Goal: Task Accomplishment & Management: Manage account settings

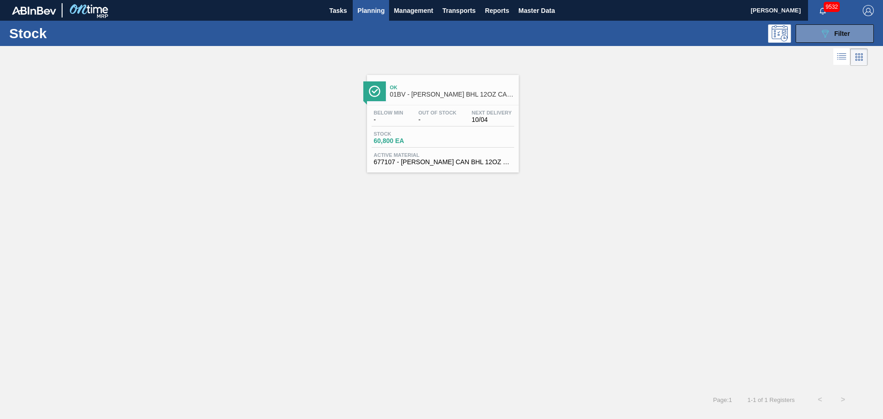
drag, startPoint x: 490, startPoint y: 224, endPoint x: 490, endPoint y: 217, distance: 7.8
click at [490, 224] on div "Ok 01BV - CARR BHL 12OZ CAN TWNSTK 30/12 CAN AQUEOUS Below Min - Out Of Stock -…" at bounding box center [441, 228] width 883 height 320
click at [820, 26] on button "089F7B8B-B2A5-4AFE-B5C0-19BA573D28AC Filter" at bounding box center [834, 33] width 78 height 18
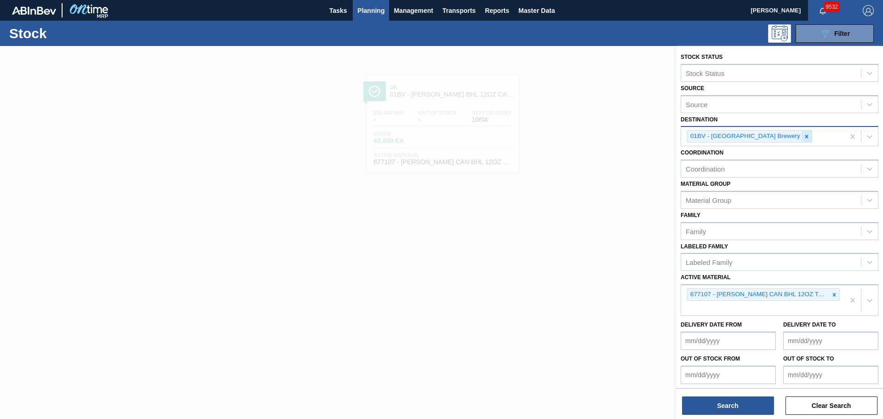
click at [803, 138] on icon at bounding box center [806, 136] width 6 height 6
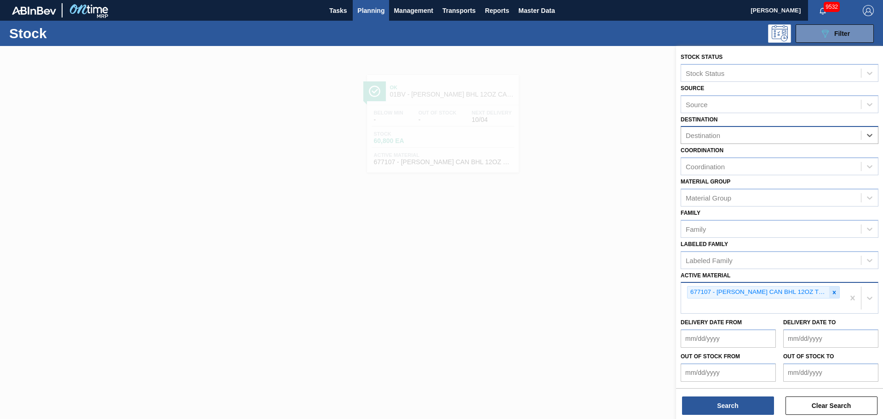
click at [833, 287] on div at bounding box center [834, 291] width 10 height 11
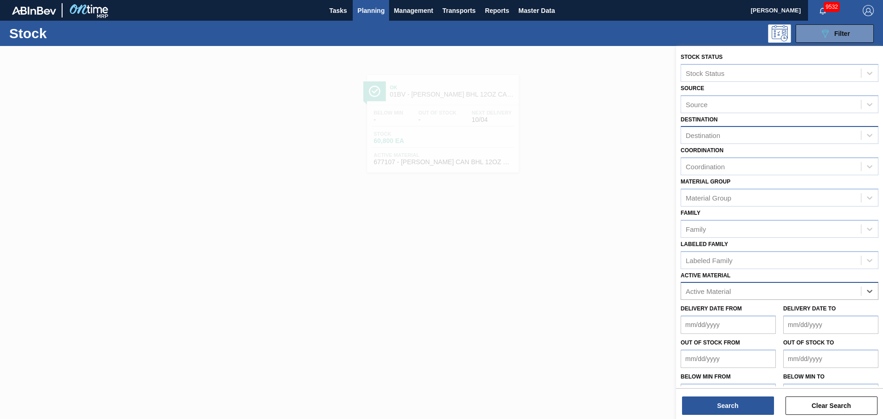
click at [710, 135] on div "Destination" at bounding box center [702, 135] width 34 height 8
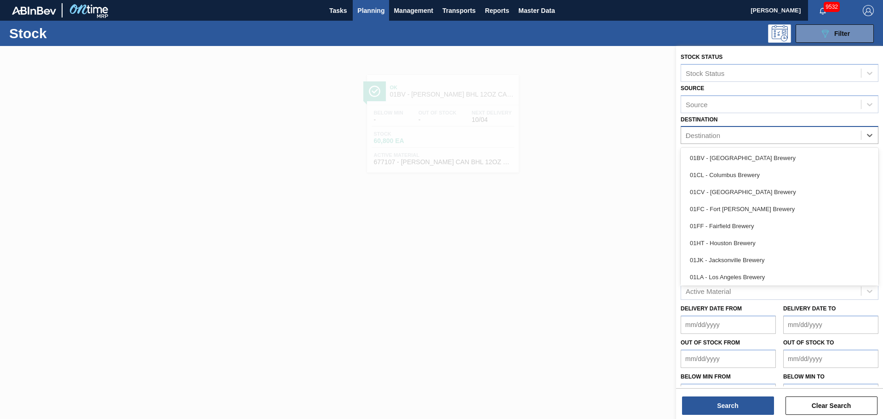
type input "sl"
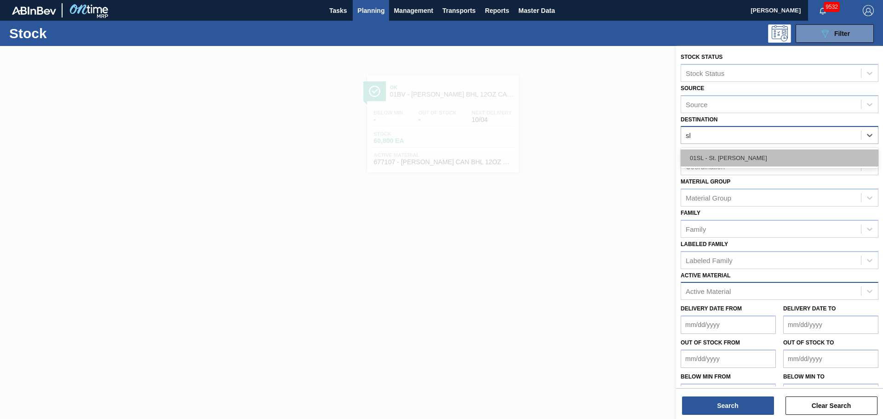
click at [717, 158] on div "01SL - St. [PERSON_NAME]" at bounding box center [779, 157] width 198 height 17
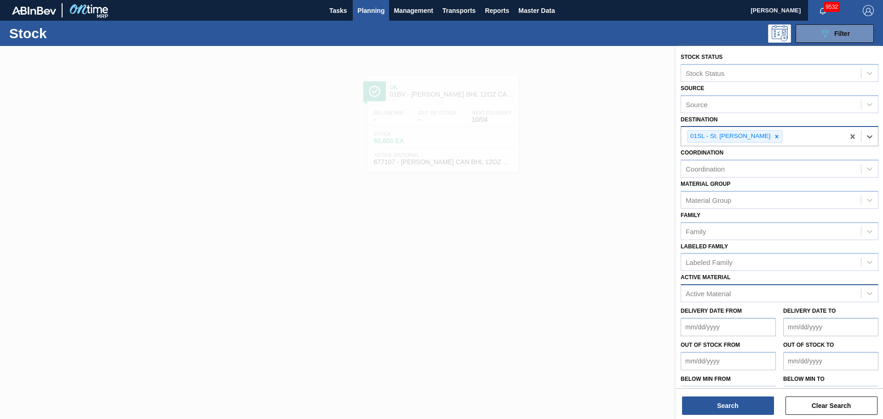
click at [715, 282] on div "Active Material Active Material" at bounding box center [779, 286] width 198 height 31
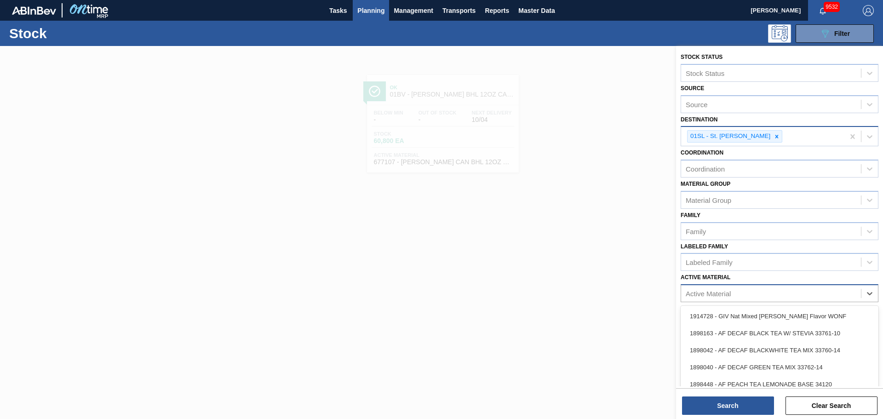
click at [717, 293] on div "Active Material" at bounding box center [707, 294] width 45 height 8
type Material "631574"
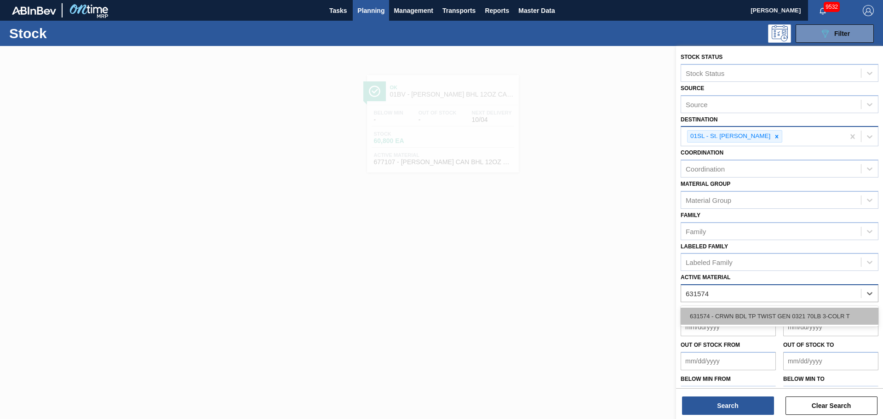
click at [713, 312] on div "631574 - CRWN BDL TP TWIST GEN 0321 70LB 3-COLR T" at bounding box center [779, 316] width 198 height 17
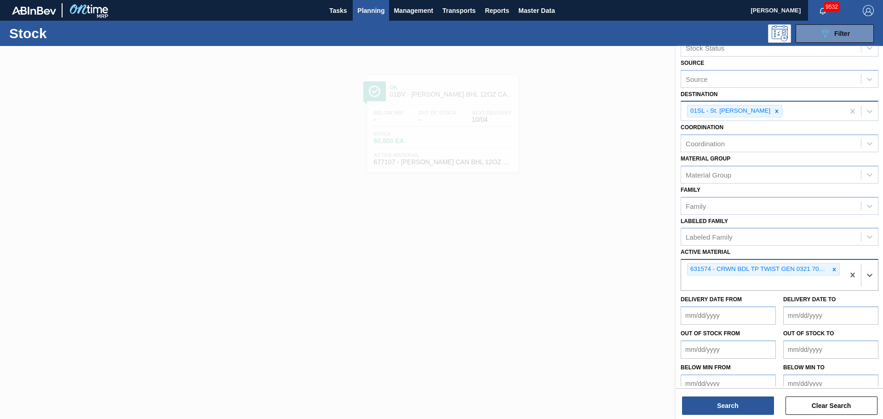
scroll to position [36, 0]
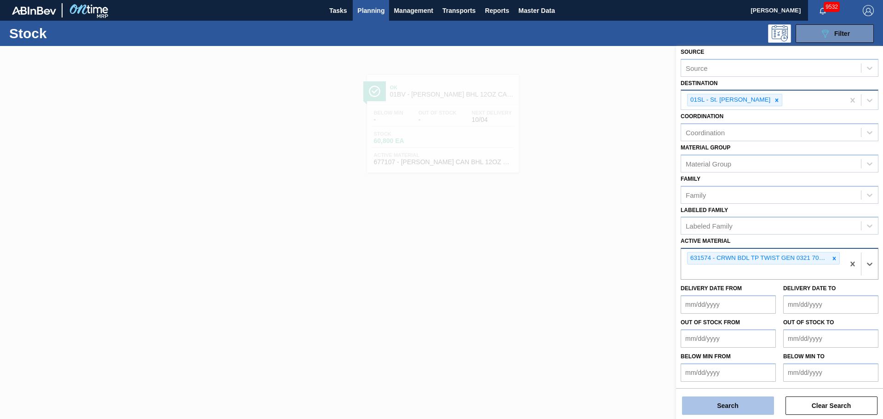
click at [720, 399] on button "Search" at bounding box center [728, 405] width 92 height 18
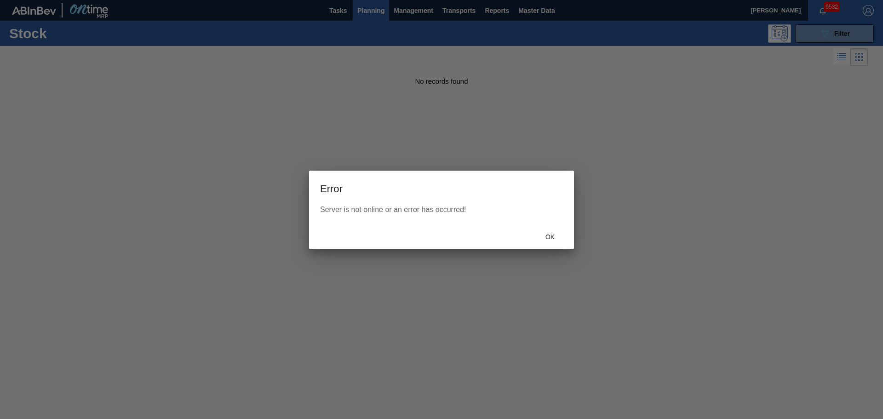
click at [569, 245] on div "Ok" at bounding box center [441, 237] width 265 height 24
click at [562, 245] on div "Ok" at bounding box center [441, 237] width 265 height 24
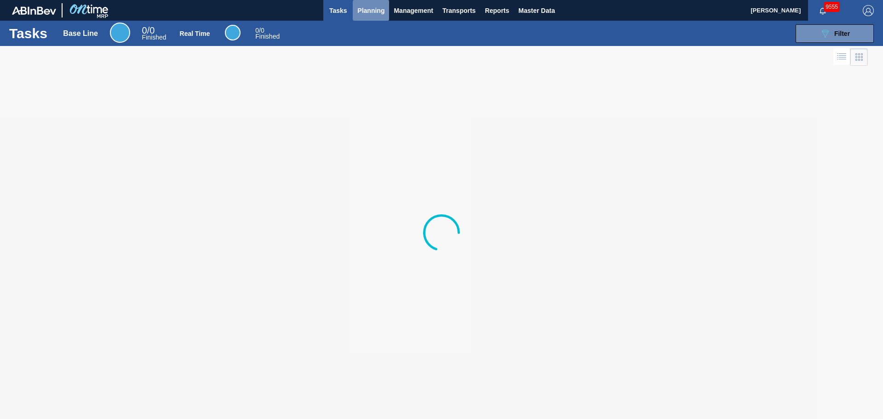
click at [369, 14] on span "Planning" at bounding box center [370, 10] width 27 height 11
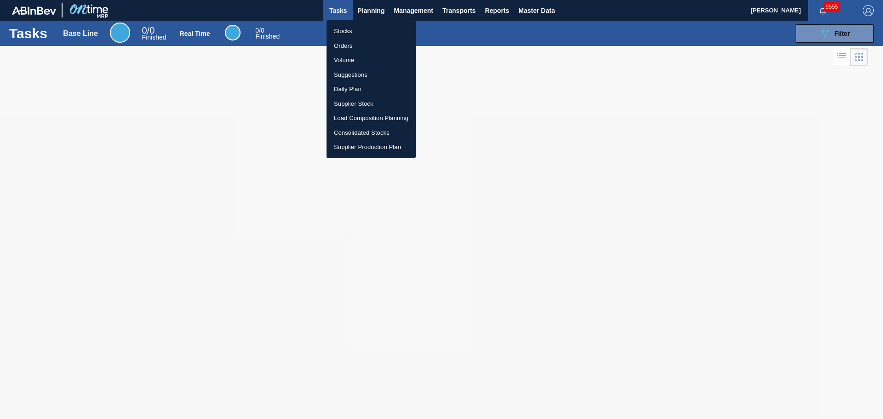
click at [347, 36] on li "Stocks" at bounding box center [370, 31] width 89 height 15
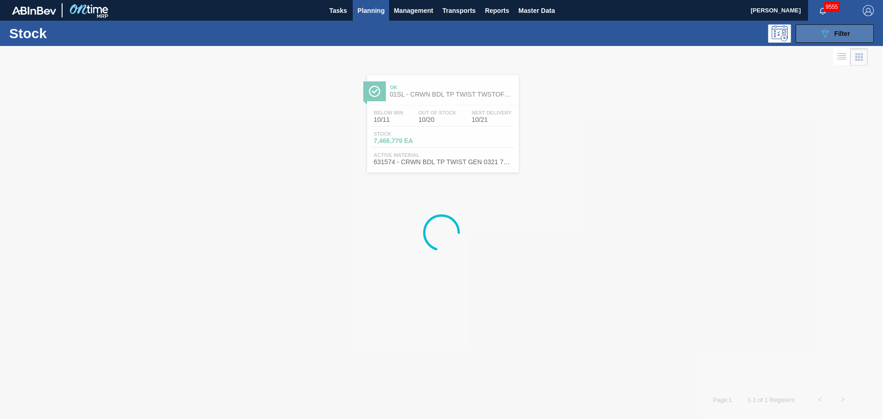
click at [852, 36] on button "089F7B8B-B2A5-4AFE-B5C0-19BA573D28AC Filter" at bounding box center [834, 33] width 78 height 18
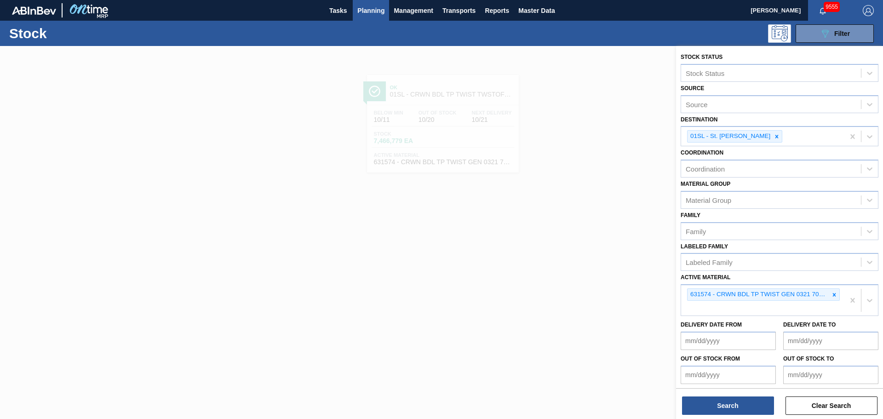
click at [498, 286] on div at bounding box center [441, 255] width 883 height 419
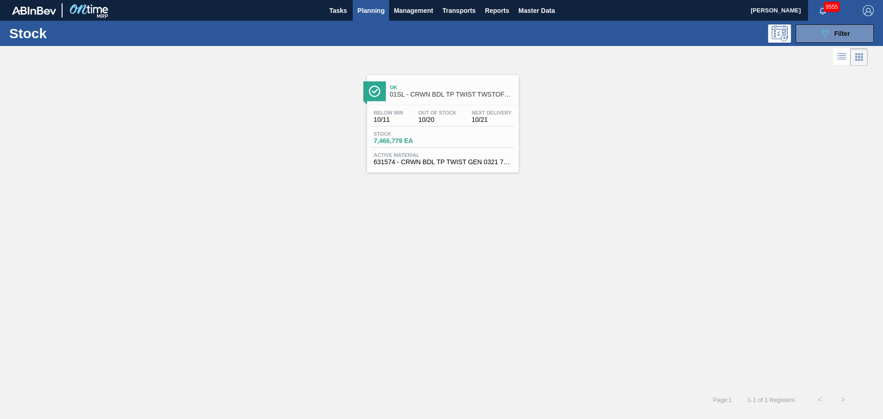
click at [422, 103] on div "Ok 01SL - CRWN BDL TP TWIST TWSTOFF 3-COLR 26MM COMMON GLASS BOTTLE Below Min 1…" at bounding box center [443, 123] width 152 height 97
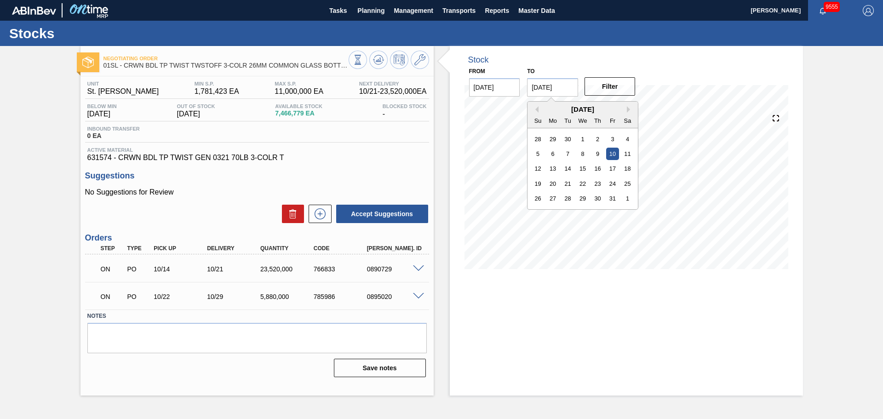
click at [571, 84] on input "[DATE]" at bounding box center [552, 87] width 51 height 18
click at [630, 108] on button "Next Month" at bounding box center [630, 109] width 6 height 6
click at [610, 200] on div "28" at bounding box center [612, 198] width 12 height 12
type input "[DATE]"
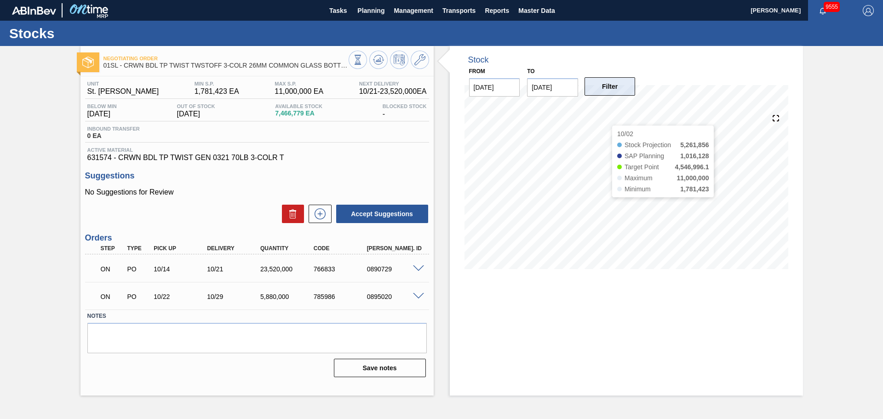
click at [605, 82] on button "Filter" at bounding box center [609, 86] width 51 height 18
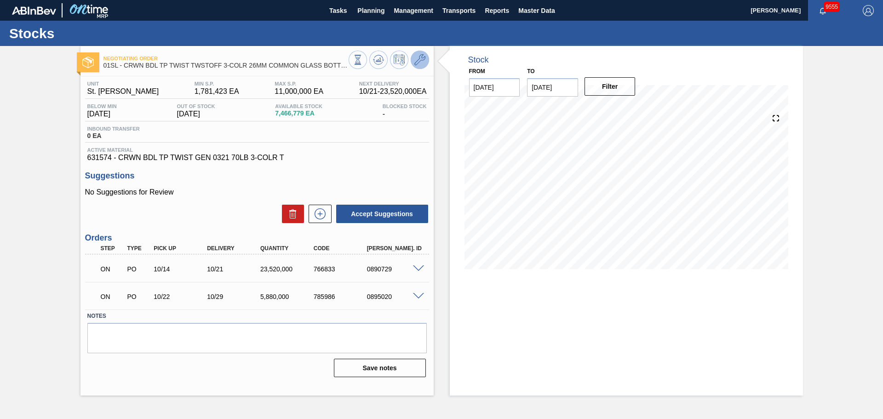
click at [418, 61] on icon at bounding box center [419, 59] width 11 height 11
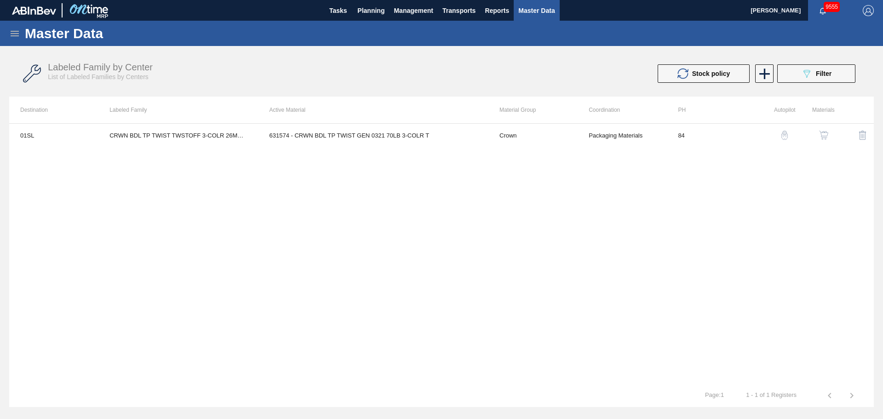
click at [250, 134] on td "CRWN BDL TP TWIST TWSTOFF 3-COLR 26MM COMMON GLASS BOTTLE" at bounding box center [178, 135] width 160 height 23
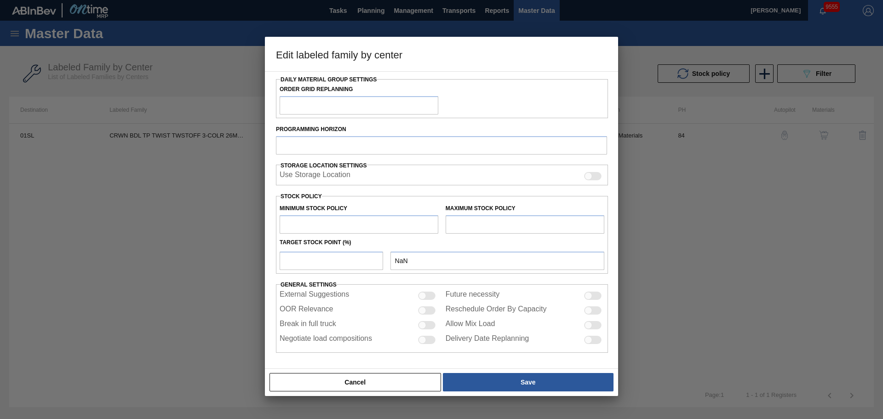
type input "Crown"
type input "Crowns"
type input "CRWN BDL TP TWIST TWSTOFF 3-COLR 26MM COMMON GLASS BOTTLE"
type input "01SL - St. [PERSON_NAME]"
type input "84"
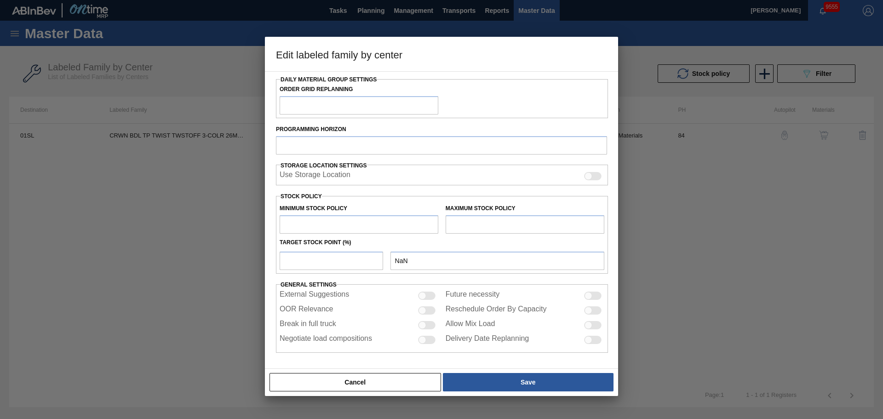
type input "1,781,423"
type input "11,000,000"
type input "30"
type input "4,546,996"
checkbox input "true"
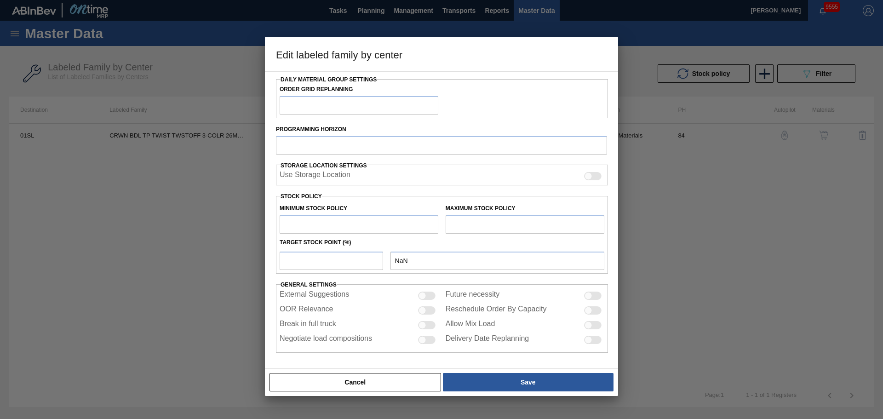
checkbox input "true"
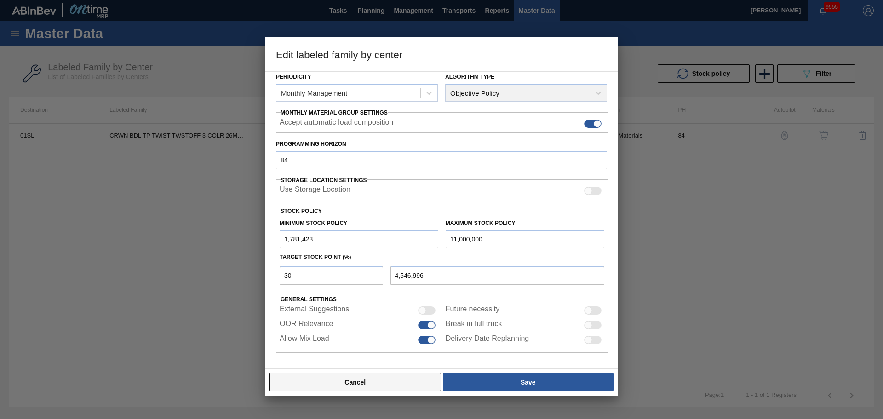
click at [388, 382] on button "Cancel" at bounding box center [354, 382] width 171 height 18
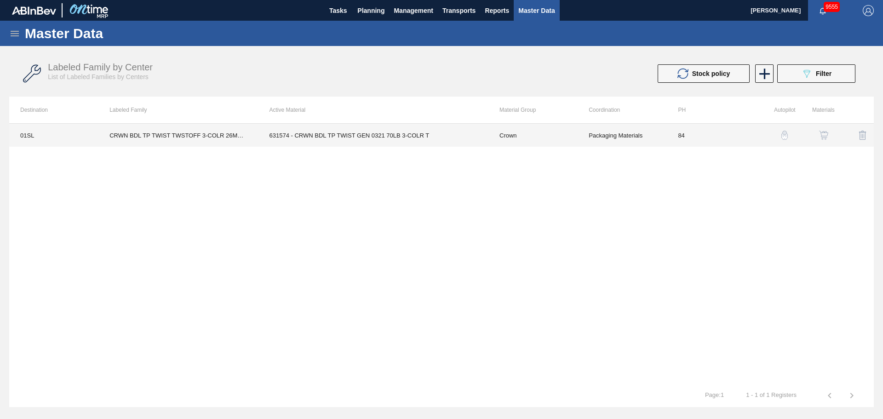
click at [442, 131] on td "631574 - CRWN BDL TP TWIST GEN 0321 70LB 3-COLR T" at bounding box center [373, 135] width 230 height 23
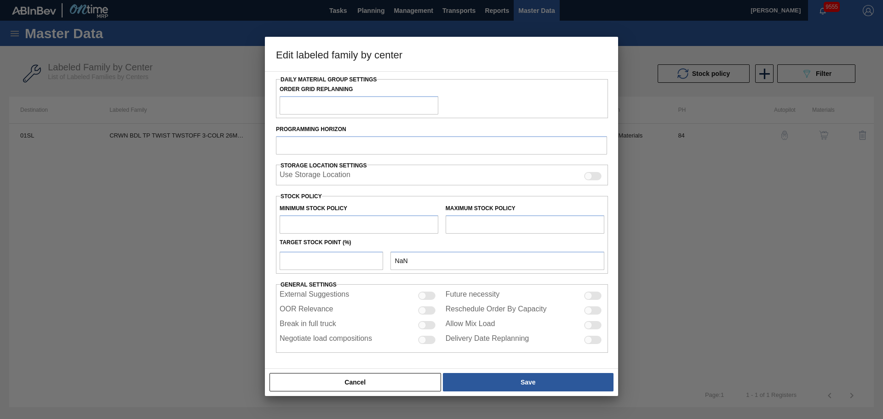
type input "Crown"
type input "Crowns"
type input "CRWN BDL TP TWIST TWSTOFF 3-COLR 26MM COMMON GLASS BOTTLE"
type input "01SL - St. [PERSON_NAME]"
type input "84"
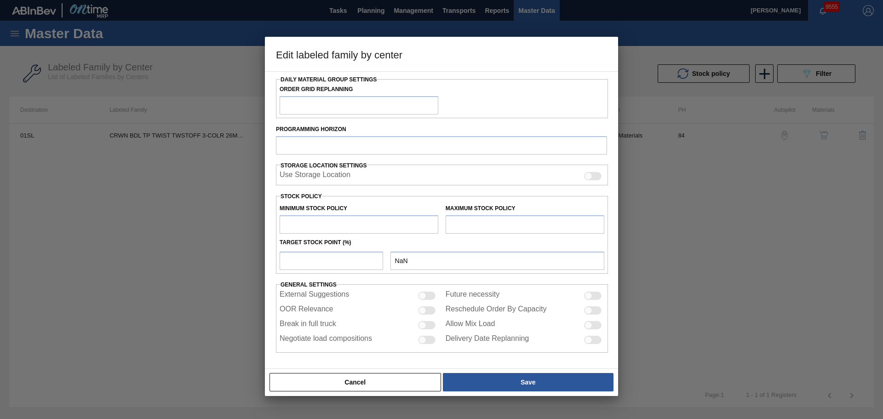
type input "1,781,423"
type input "11,000,000"
type input "30"
type input "4,546,996"
checkbox input "true"
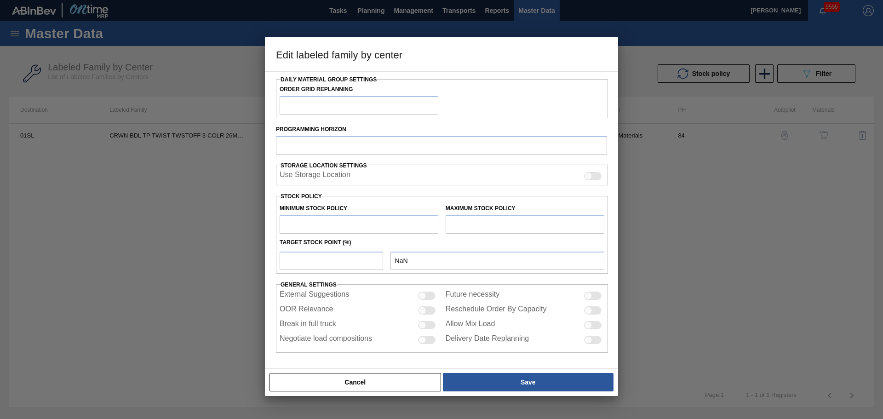
checkbox input "true"
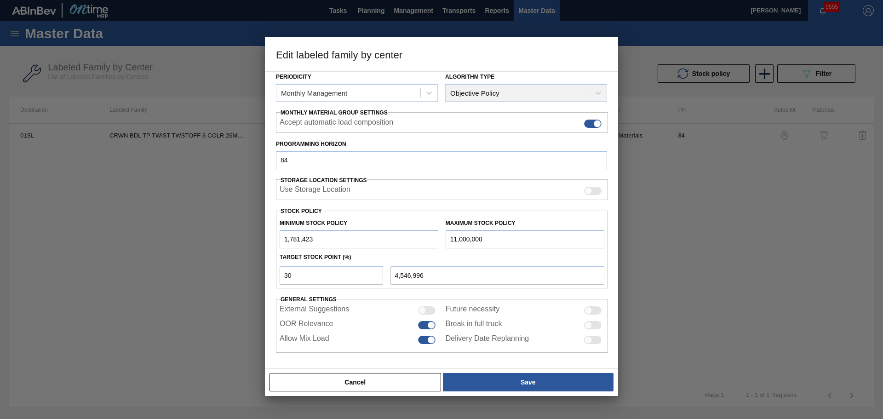
drag, startPoint x: 379, startPoint y: 239, endPoint x: 374, endPoint y: 241, distance: 6.0
click at [376, 240] on div "Minimum Stock Policy 1,781,423 Maximum Stock Policy 11,000,000" at bounding box center [442, 231] width 332 height 34
type input "2"
type input "1,246,997"
type input "28"
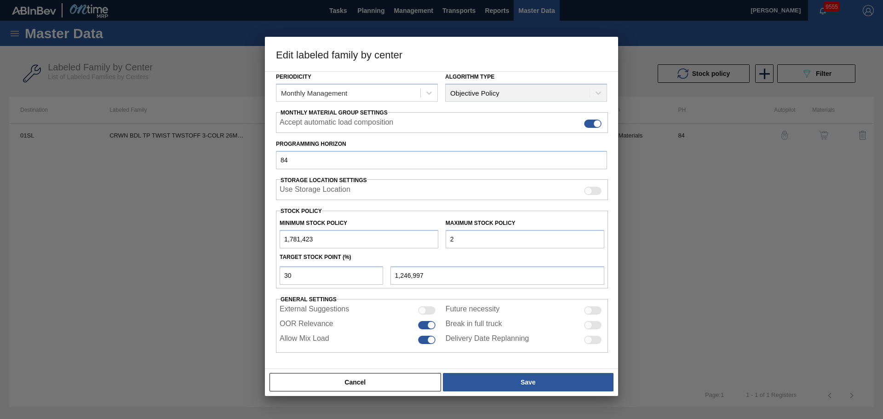
type input "1,247,005"
type input "280"
type input "1,247,080"
type input "2,800"
type input "1,247,836"
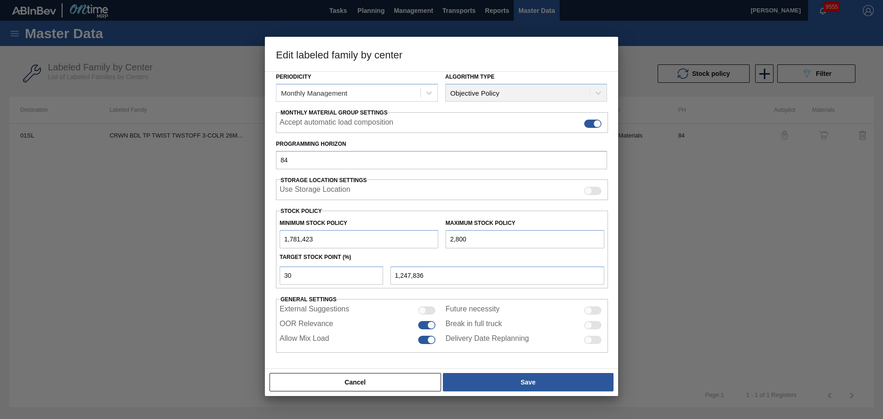
type input "28,000"
type input "1,255,396"
type input "280,000"
type input "1,330,996"
type input "2,800,000"
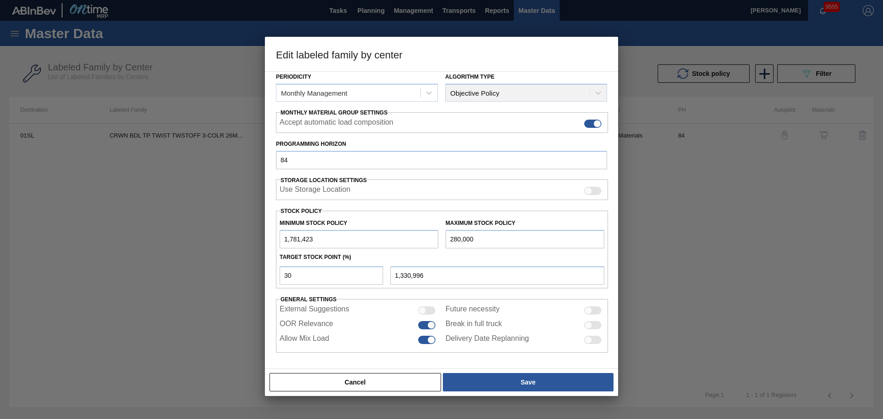
type input "2,086,996"
type input "28,000,000"
type input "9,646,996"
type input "28,000,000"
drag, startPoint x: 324, startPoint y: 280, endPoint x: 139, endPoint y: 263, distance: 186.0
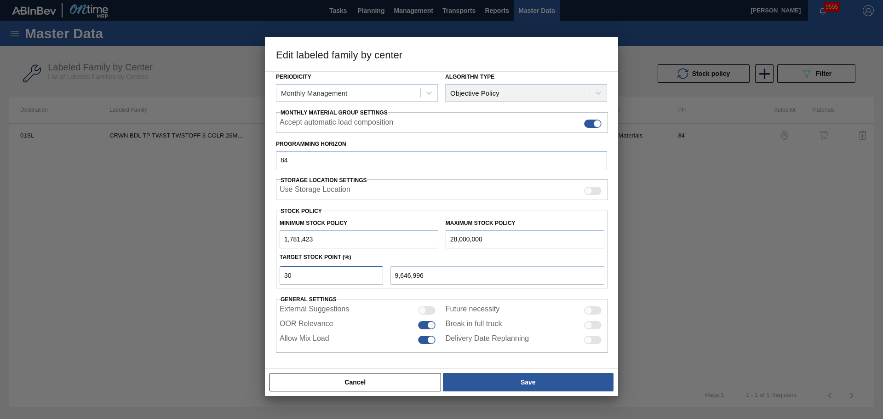
click at [139, 263] on div "Edit labeled family by center Material Group Crown Family Crowns Labeled Family…" at bounding box center [441, 209] width 883 height 419
type input "1"
type input "2,043,609"
type input "10"
type input "4,403,281"
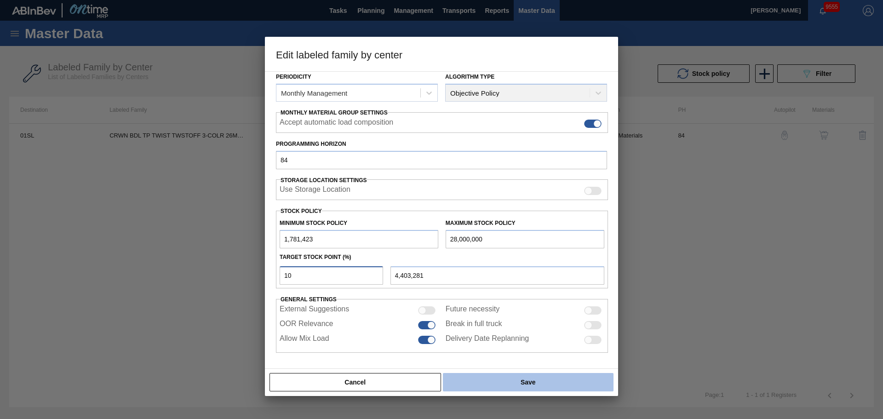
type input "10"
click at [531, 385] on button "Save" at bounding box center [528, 382] width 171 height 18
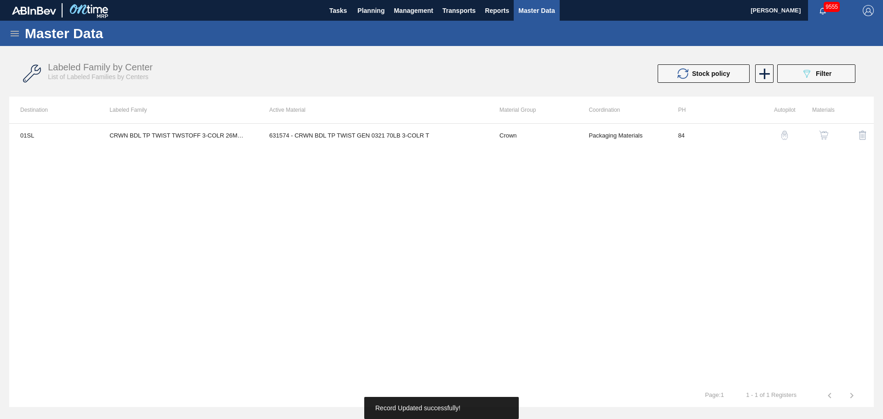
click at [476, 252] on div "01SL CRWN BDL TP TWIST TWSTOFF 3-COLR 26MM COMMON GLASS BOTTLE 631574 - CRWN BD…" at bounding box center [441, 253] width 864 height 261
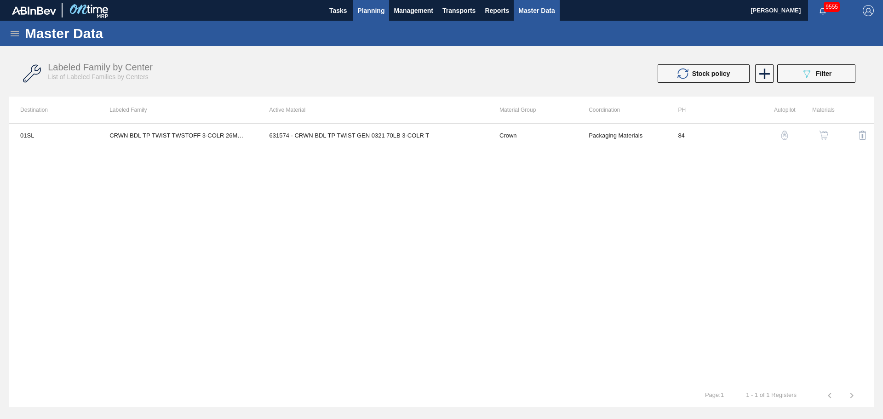
click at [377, 13] on span "Planning" at bounding box center [370, 10] width 27 height 11
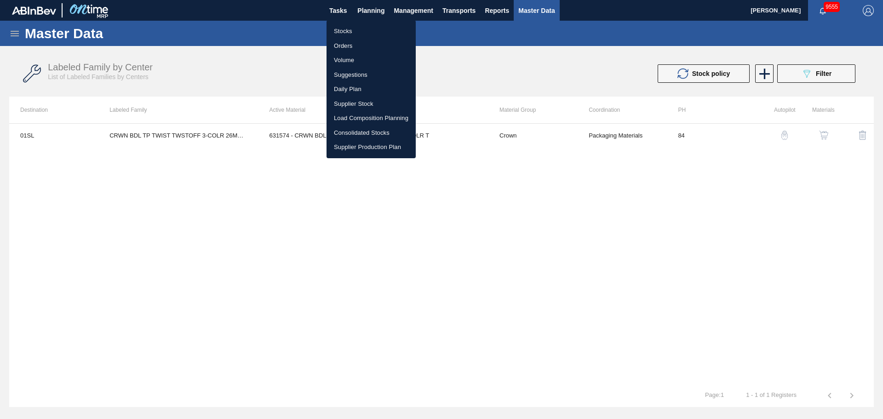
click at [343, 27] on li "Stocks" at bounding box center [370, 31] width 89 height 15
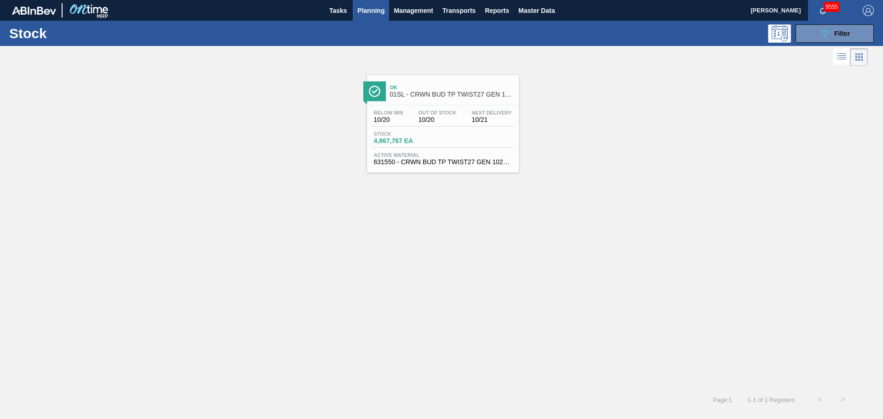
click at [414, 89] on span "Ok" at bounding box center [452, 88] width 124 height 6
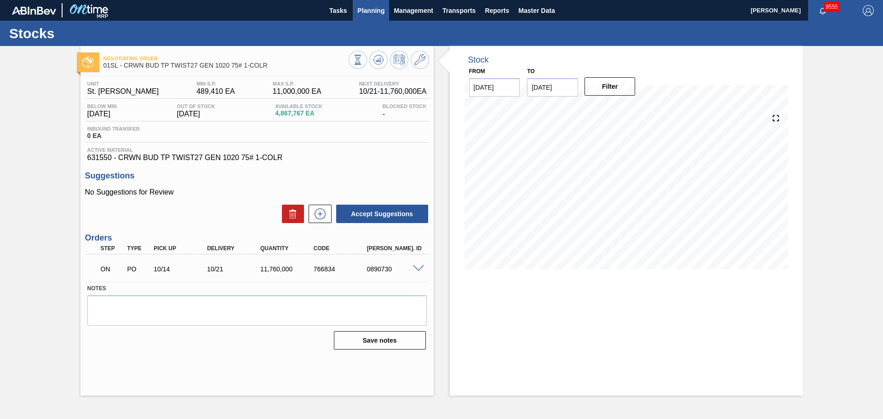
click at [369, 11] on span "Planning" at bounding box center [370, 10] width 27 height 11
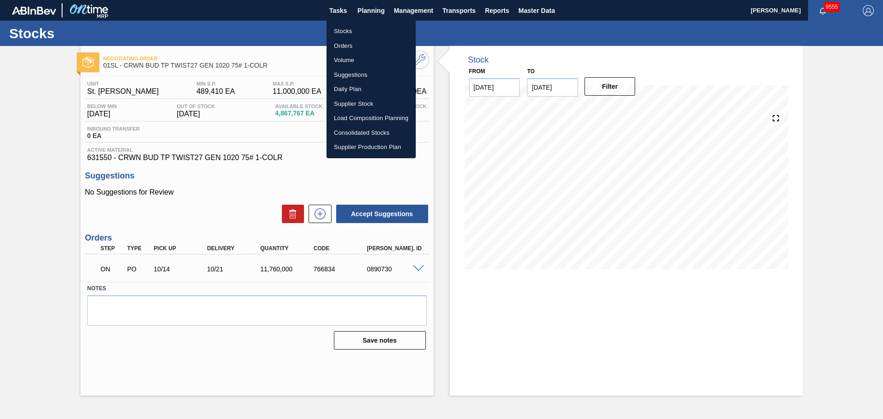
click at [347, 21] on ul "Stocks Orders Volume Suggestions Daily Plan Supplier Stock Load Composition Pla…" at bounding box center [370, 89] width 89 height 138
click at [342, 32] on li "Stocks" at bounding box center [370, 31] width 89 height 15
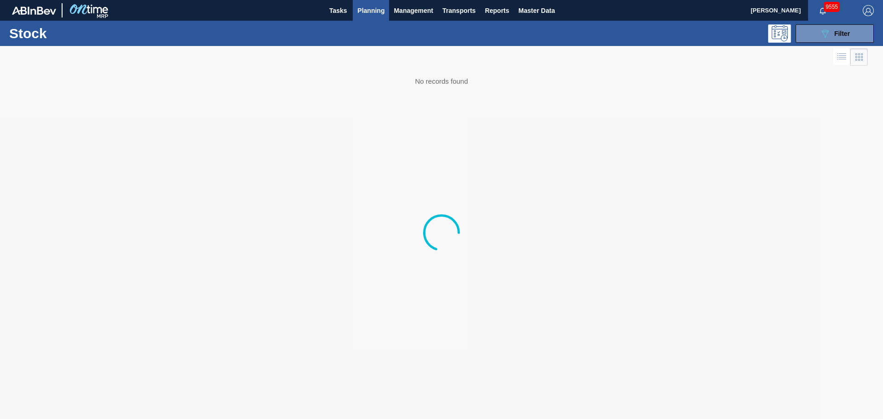
click at [814, 43] on div "Stock 089F7B8B-B2A5-4AFE-B5C0-19BA573D28AC Filter" at bounding box center [441, 33] width 883 height 25
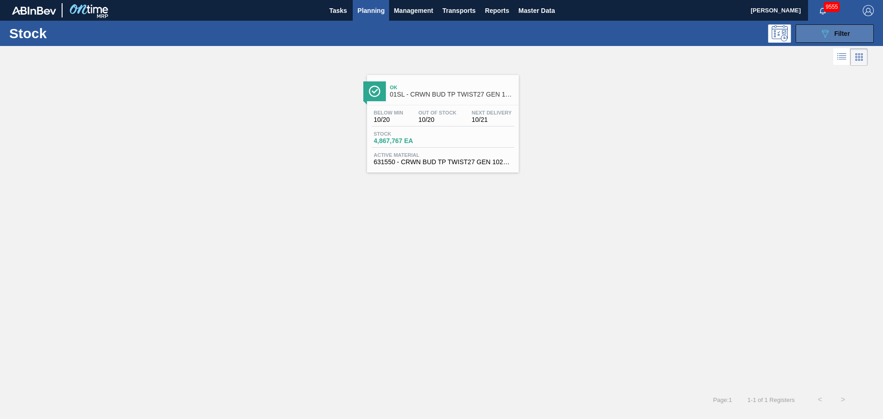
click at [815, 35] on button "089F7B8B-B2A5-4AFE-B5C0-19BA573D28AC Filter" at bounding box center [834, 33] width 78 height 18
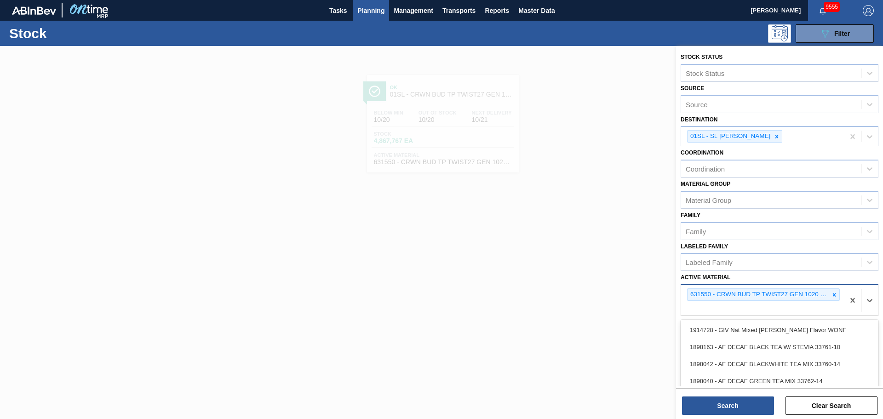
click at [824, 295] on div "631550 - CRWN BUD TP TWIST27 GEN 1020 75# 1-COLR" at bounding box center [758, 294] width 142 height 11
click at [831, 294] on icon at bounding box center [834, 294] width 6 height 6
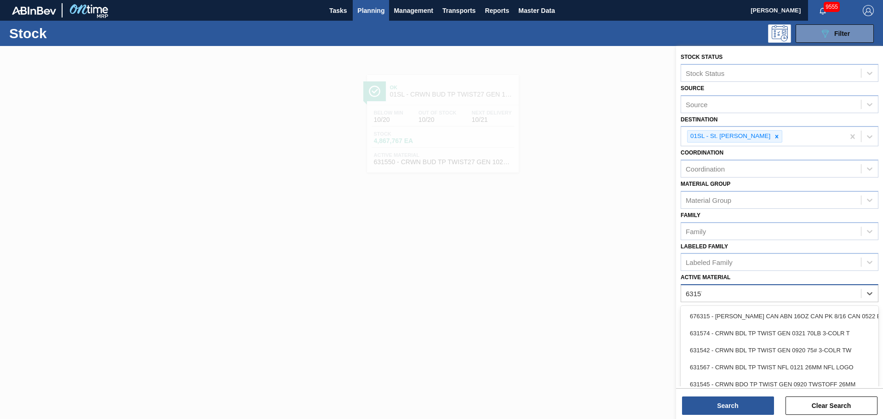
type Material "631574"
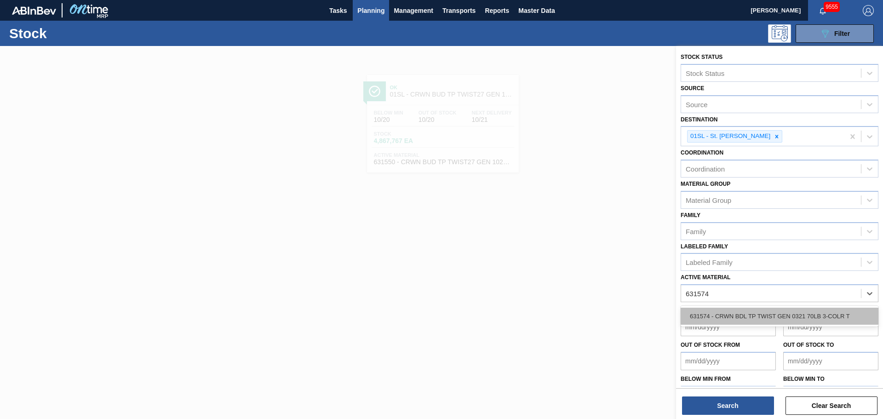
click at [809, 309] on div "631574 - CRWN BDL TP TWIST GEN 0321 70LB 3-COLR T" at bounding box center [779, 316] width 198 height 17
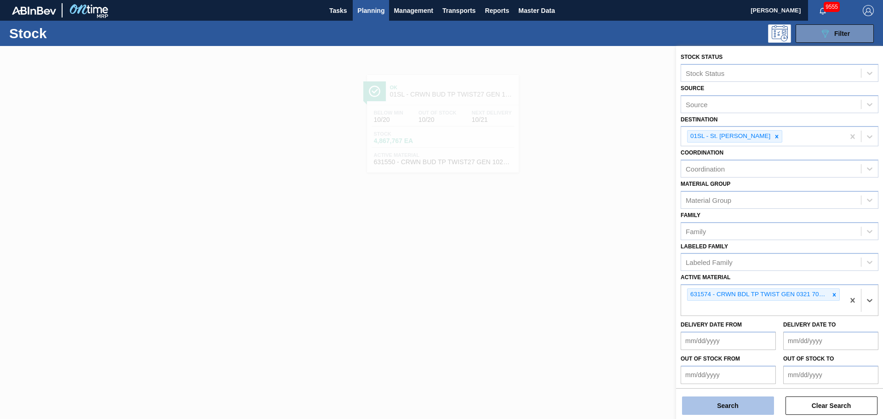
click at [739, 405] on button "Search" at bounding box center [728, 405] width 92 height 18
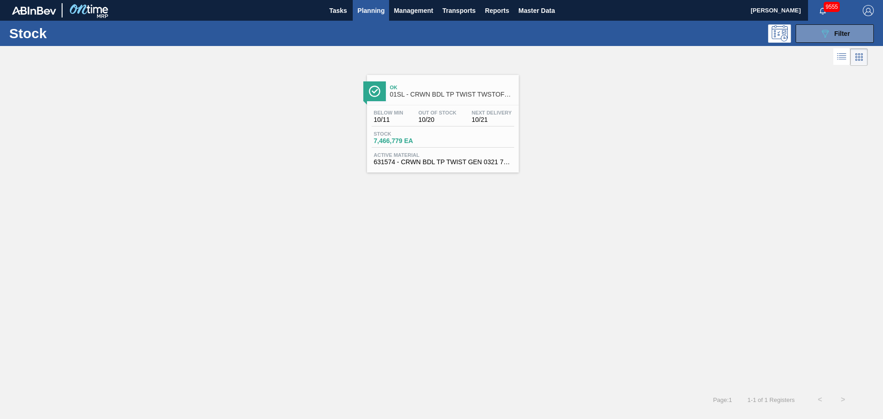
click at [446, 106] on div "Below Min 10/11 Out Of Stock 10/20 Next Delivery 10/21 Stock 7,466,779 EA Activ…" at bounding box center [443, 136] width 152 height 63
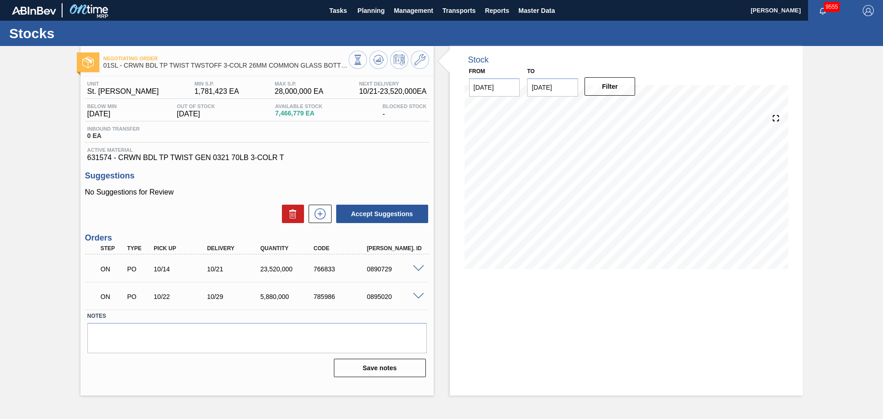
click at [420, 295] on span at bounding box center [418, 296] width 11 height 7
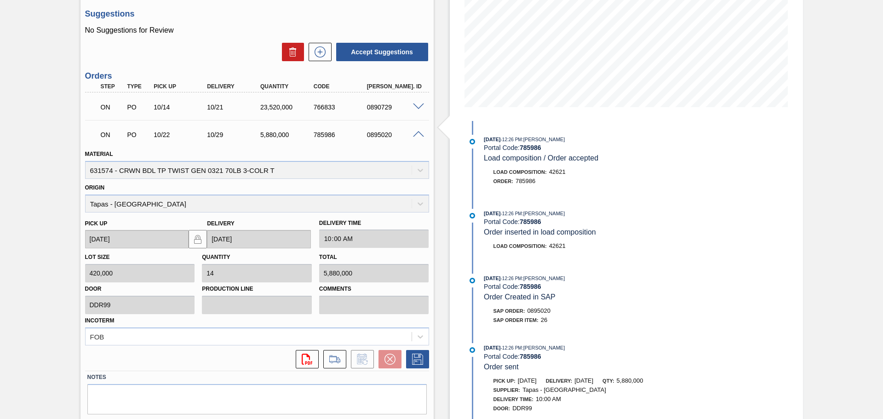
scroll to position [189, 0]
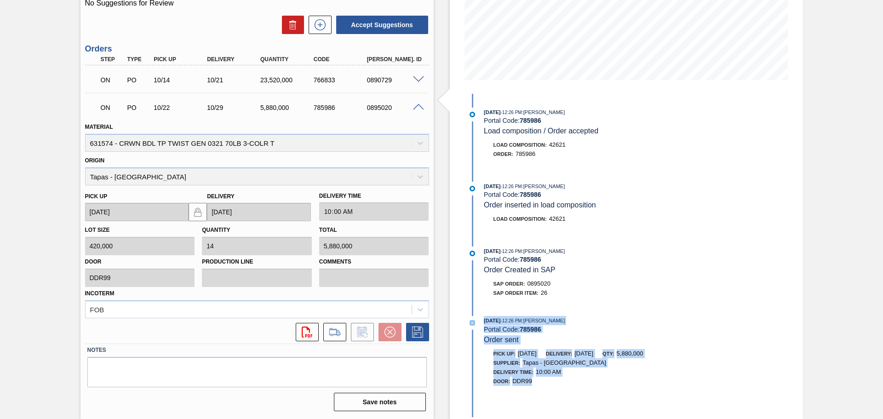
drag, startPoint x: 535, startPoint y: 373, endPoint x: 477, endPoint y: 304, distance: 90.1
click at [477, 304] on div "[DATE] 12:26 PM : [PERSON_NAME] Portal Code: 785986 Load composition / Order ac…" at bounding box center [584, 256] width 237 height 325
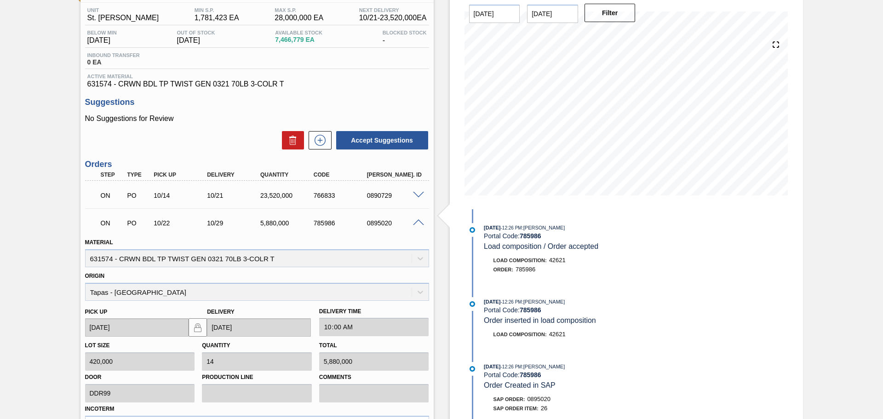
scroll to position [0, 0]
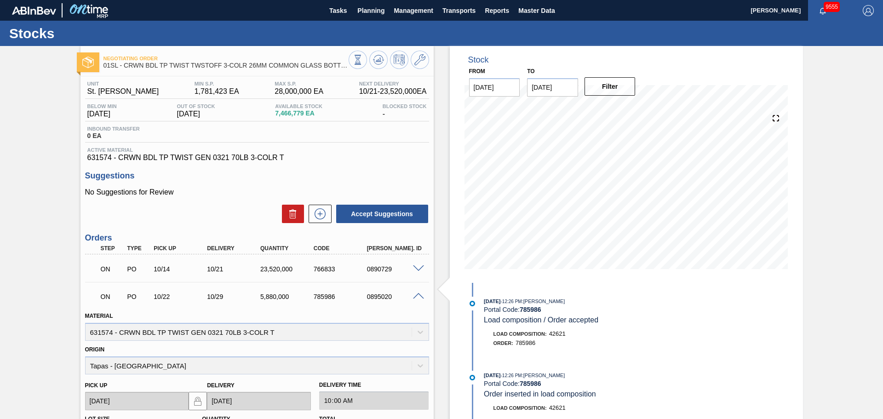
click at [744, 310] on div "Stock From [DATE] to [DATE] Filter 10/24 Stock Projection 21,046,606 SAP Planni…" at bounding box center [626, 327] width 353 height 562
click at [416, 299] on span at bounding box center [418, 296] width 11 height 7
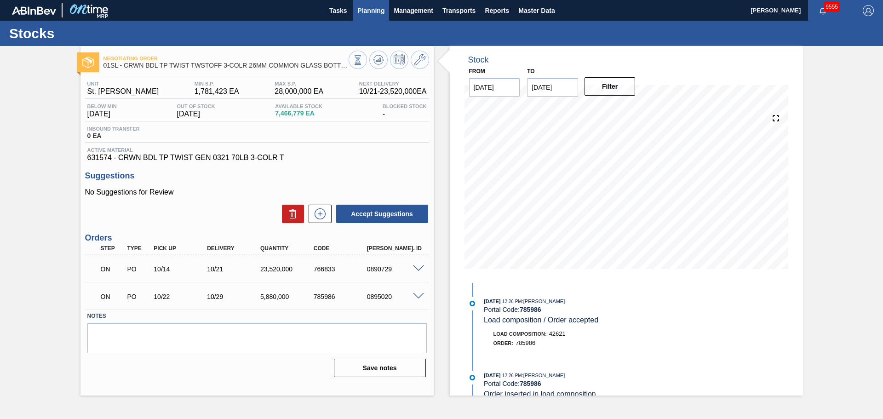
click at [370, 15] on span "Planning" at bounding box center [370, 10] width 27 height 11
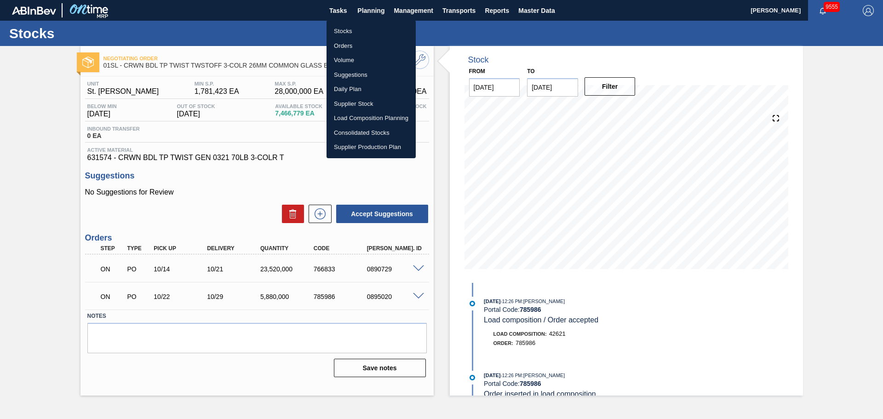
click at [453, 206] on div at bounding box center [441, 209] width 883 height 419
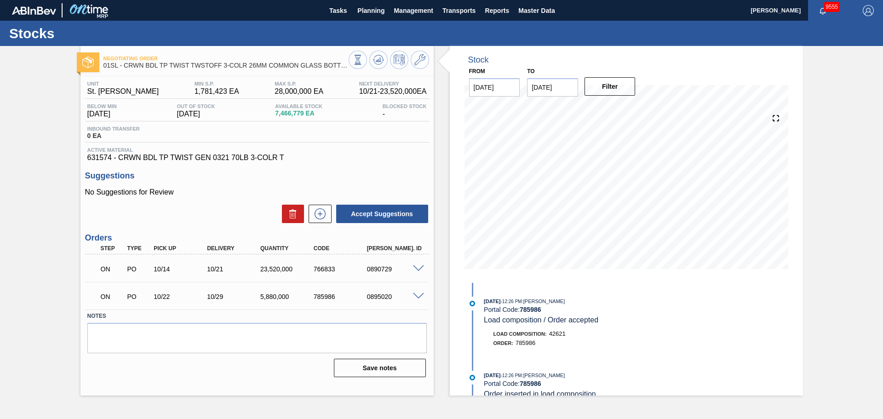
click at [418, 298] on span at bounding box center [418, 296] width 11 height 7
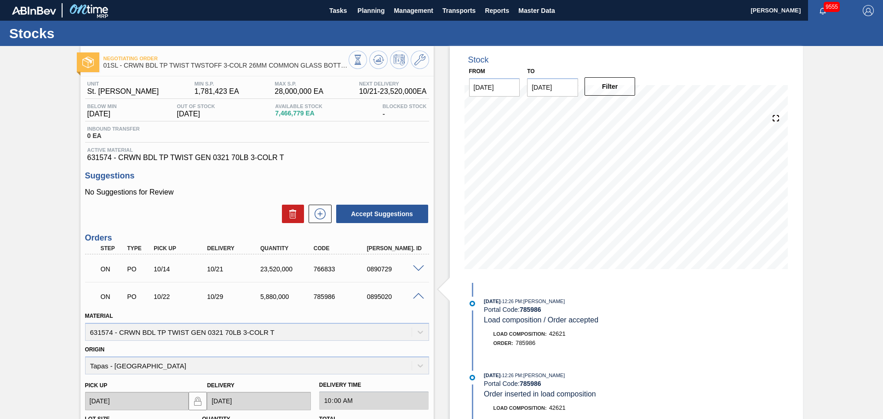
click at [418, 297] on span at bounding box center [418, 296] width 11 height 7
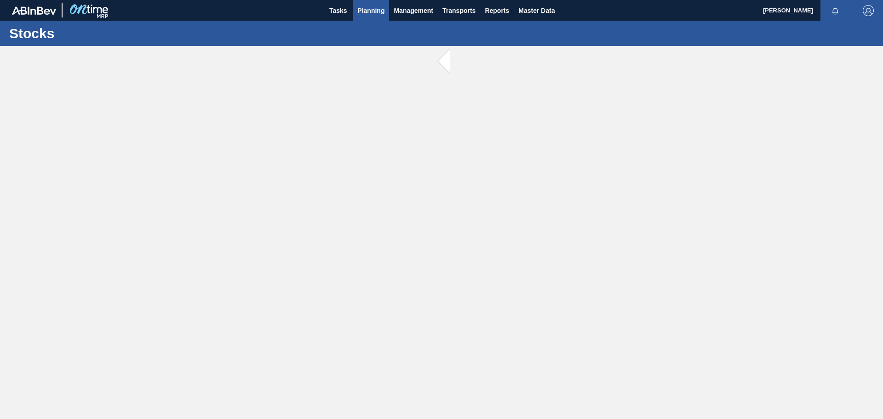
click at [373, 14] on span "Planning" at bounding box center [370, 10] width 27 height 11
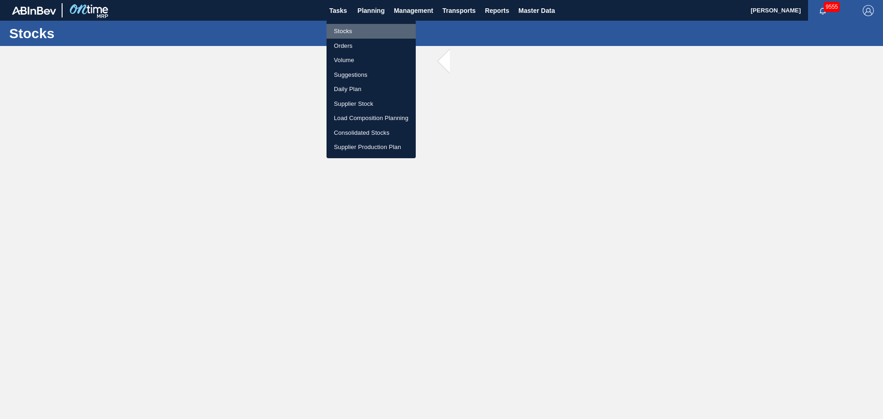
click at [344, 32] on li "Stocks" at bounding box center [370, 31] width 89 height 15
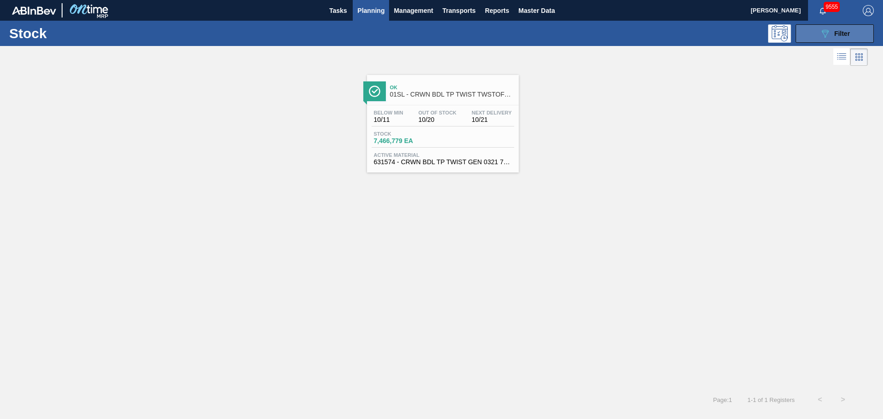
click at [826, 34] on icon "089F7B8B-B2A5-4AFE-B5C0-19BA573D28AC" at bounding box center [824, 33] width 11 height 11
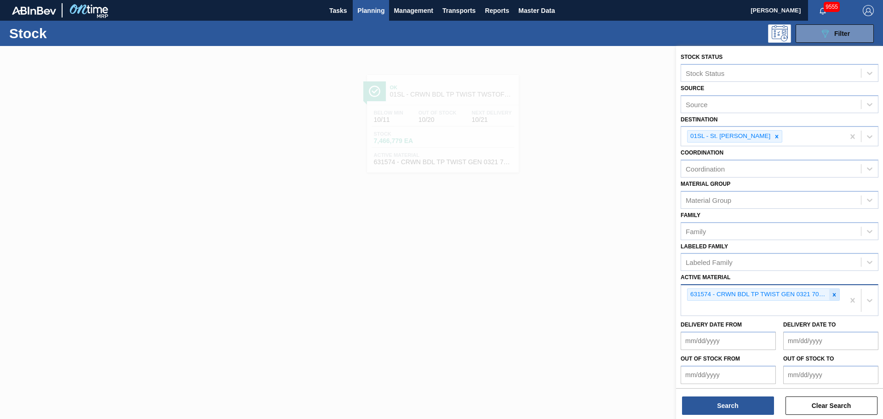
click at [835, 293] on icon at bounding box center [834, 294] width 6 height 6
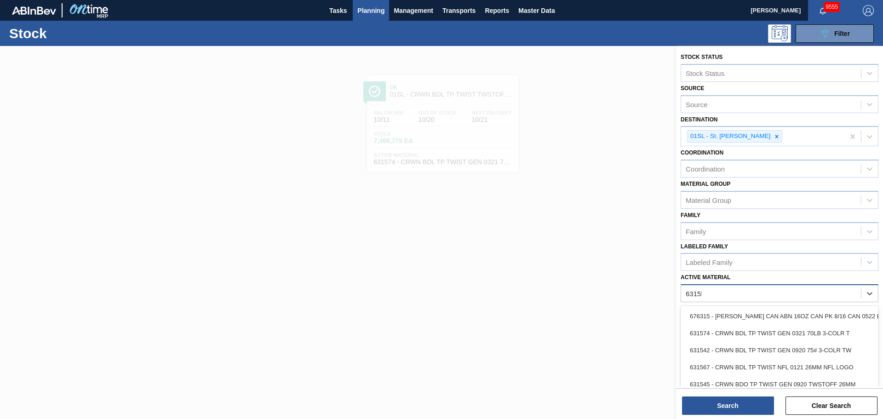
type Material "631550"
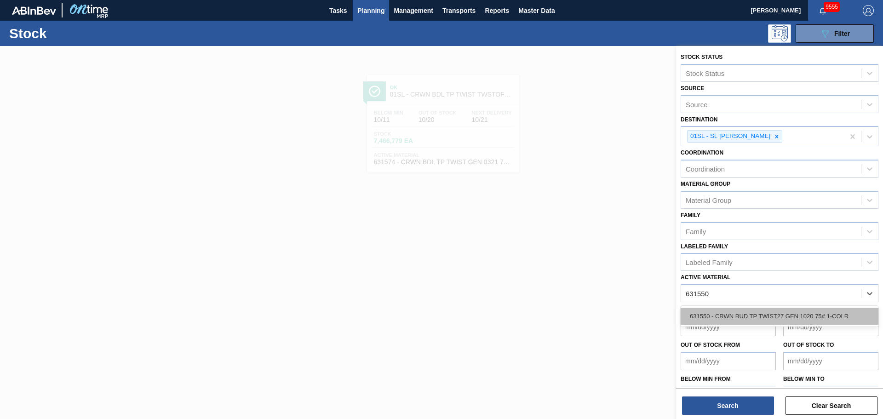
click at [799, 313] on div "631550 - CRWN BUD TP TWIST27 GEN 1020 75# 1-COLR" at bounding box center [779, 316] width 198 height 17
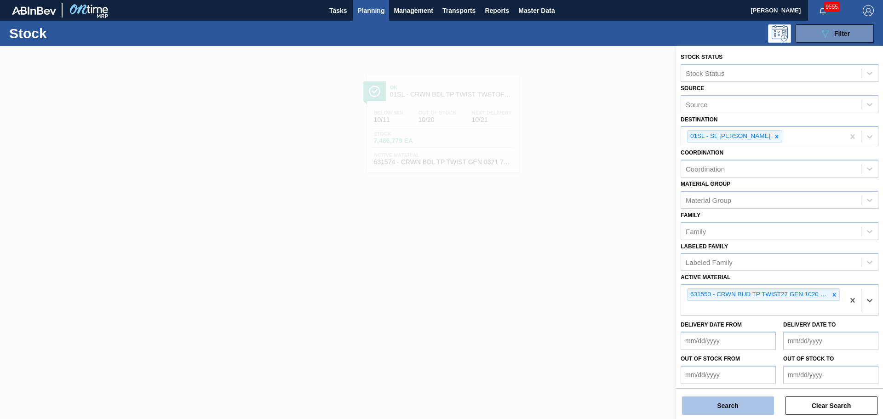
click at [726, 404] on button "Search" at bounding box center [728, 405] width 92 height 18
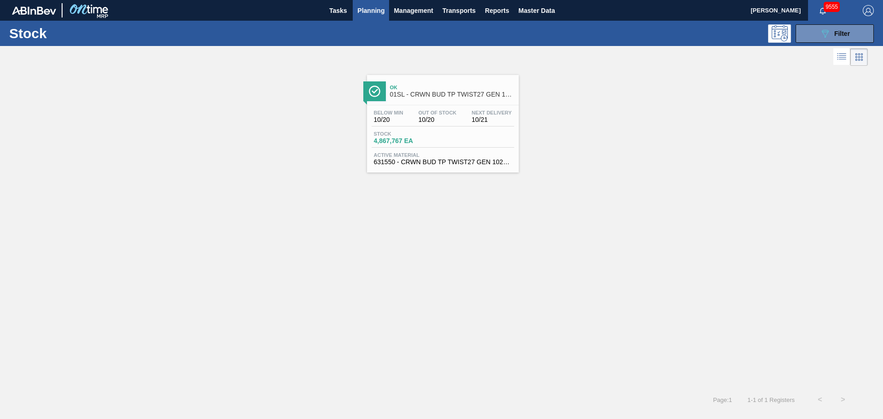
click at [443, 86] on span "Ok" at bounding box center [452, 88] width 124 height 6
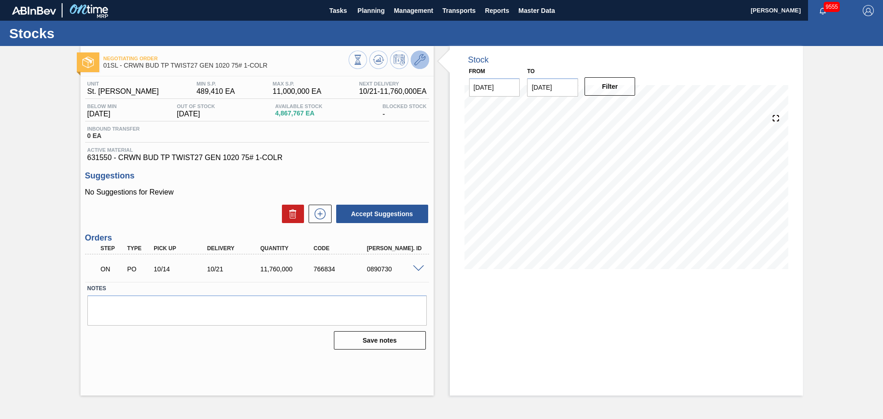
click at [417, 61] on icon at bounding box center [419, 59] width 11 height 11
click at [422, 59] on icon at bounding box center [419, 59] width 11 height 11
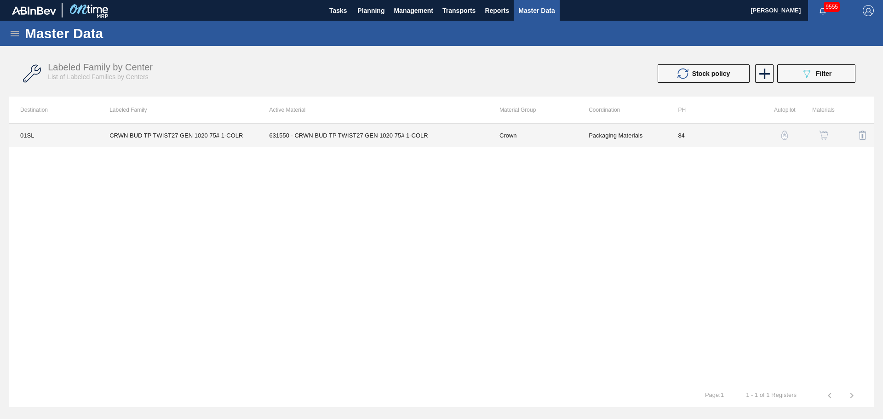
click at [570, 129] on td "Crown" at bounding box center [532, 135] width 89 height 23
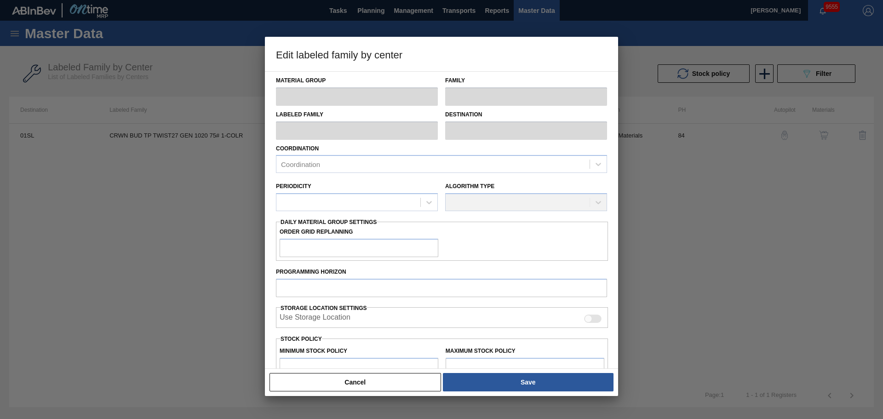
type input "Crown"
type input "Crowns"
type input "CRWN BUD TP TWIST27 GEN 1020 75# 1-COLR"
type input "01SL - St. [PERSON_NAME]"
type input "84"
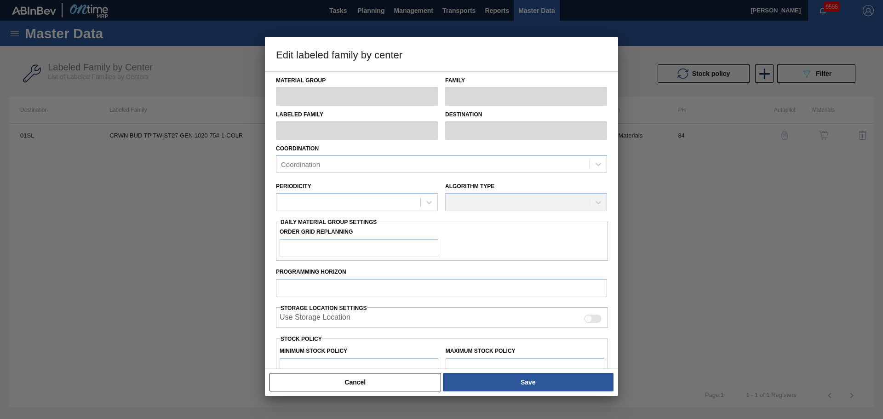
type input "489,410"
type input "11,000,000"
type input "30"
type input "3,642,587"
checkbox input "true"
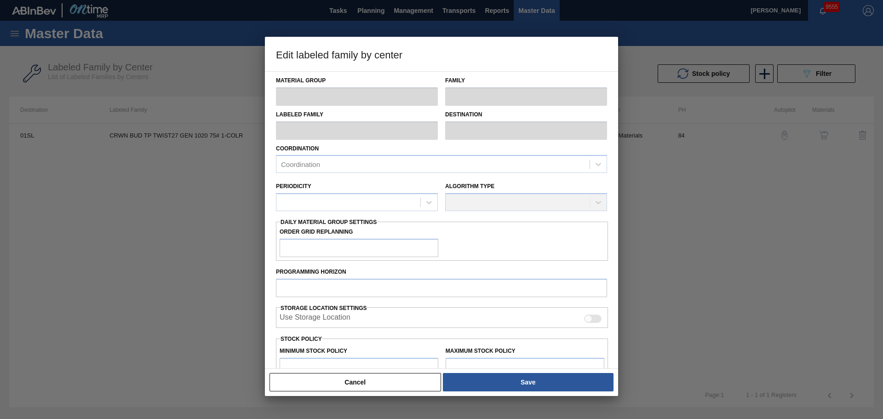
checkbox input "true"
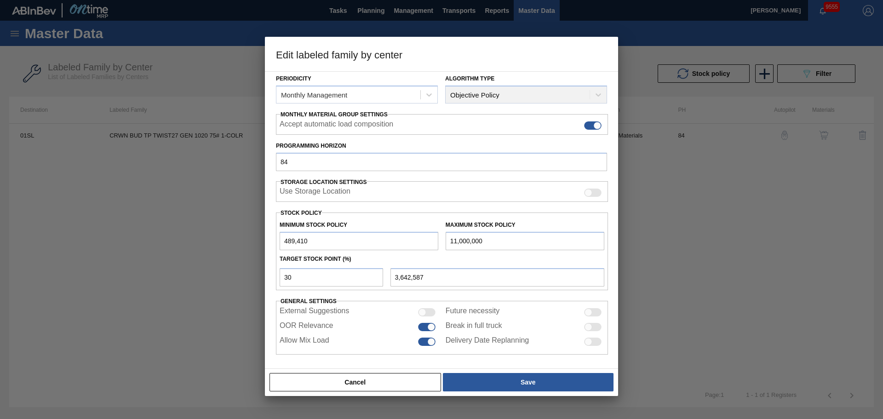
scroll to position [112, 0]
drag, startPoint x: 398, startPoint y: 234, endPoint x: 358, endPoint y: 227, distance: 41.0
click at [358, 227] on div "Minimum Stock Policy 489,410 Maximum Stock Policy 11,000,000" at bounding box center [442, 231] width 332 height 34
type input "1"
type input "342,587"
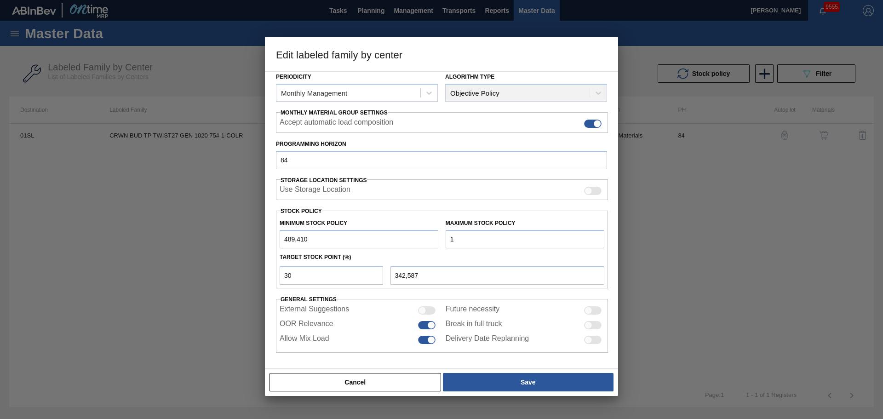
type input "14"
type input "342,591"
type input "140"
type input "342,629"
type input "1,400"
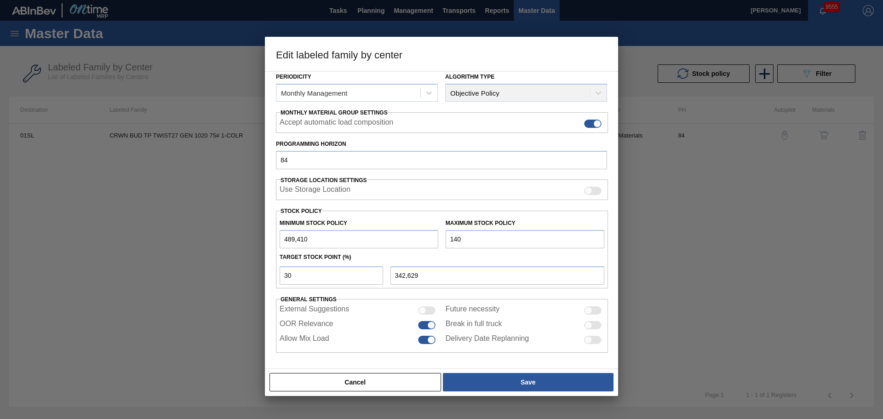
type input "343,007"
type input "14,000"
type input "346,787"
type input "140,000"
type input "384,587"
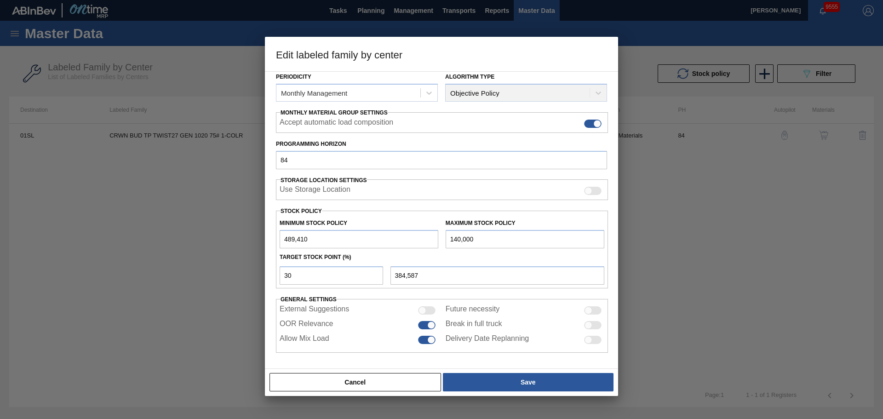
type input "1,400,000"
type input "762,587"
type input "14,000,000"
type input "4,542,587"
type input "14,000,000"
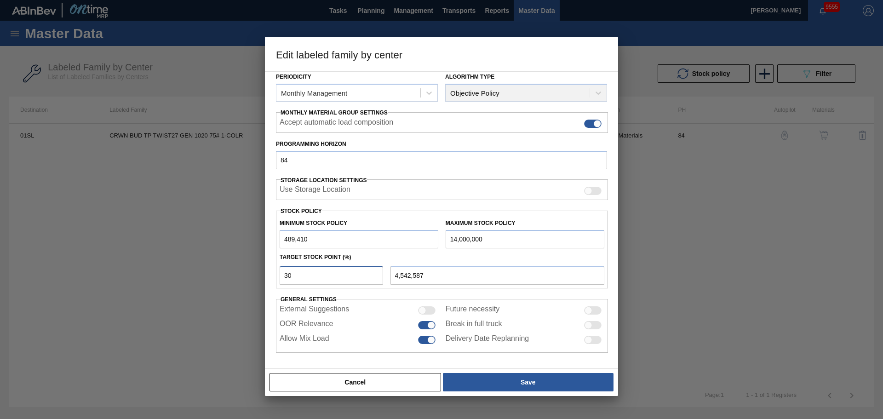
drag, startPoint x: 305, startPoint y: 268, endPoint x: 282, endPoint y: 273, distance: 23.0
click at [283, 273] on input "30" at bounding box center [331, 275] width 103 height 18
type input "1"
type input "624,516"
type input "15"
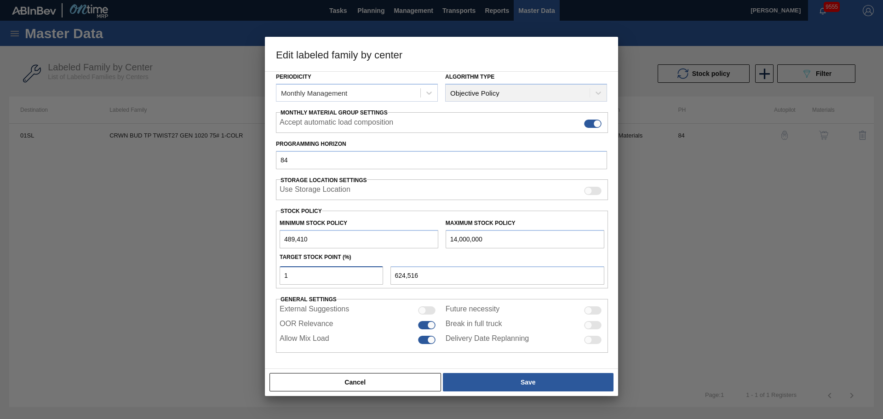
type input "2,515,999"
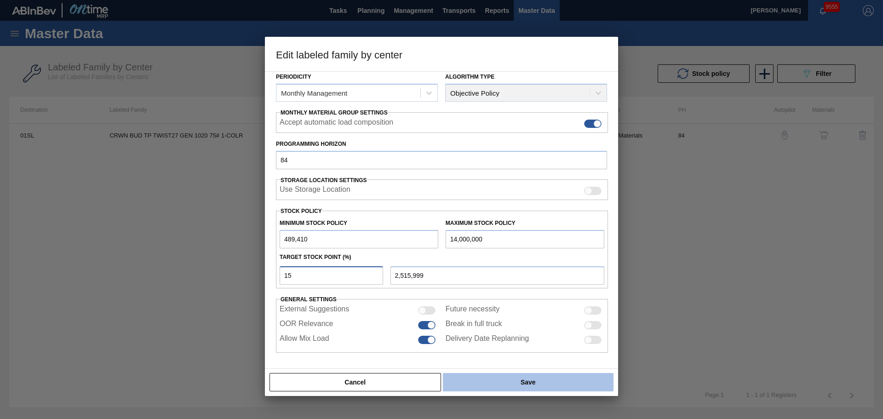
type input "15"
click at [518, 380] on button "Save" at bounding box center [528, 382] width 171 height 18
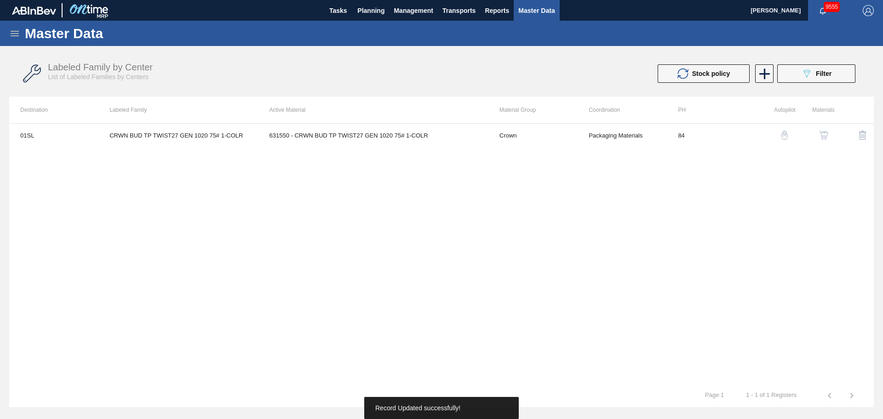
drag, startPoint x: 385, startPoint y: 240, endPoint x: 359, endPoint y: 76, distance: 165.7
click at [385, 240] on div "01SL CRWN BUD TP TWIST27 GEN 1020 75# 1-COLR 631550 - CRWN BUD TP TWIST27 GEN 1…" at bounding box center [441, 253] width 864 height 261
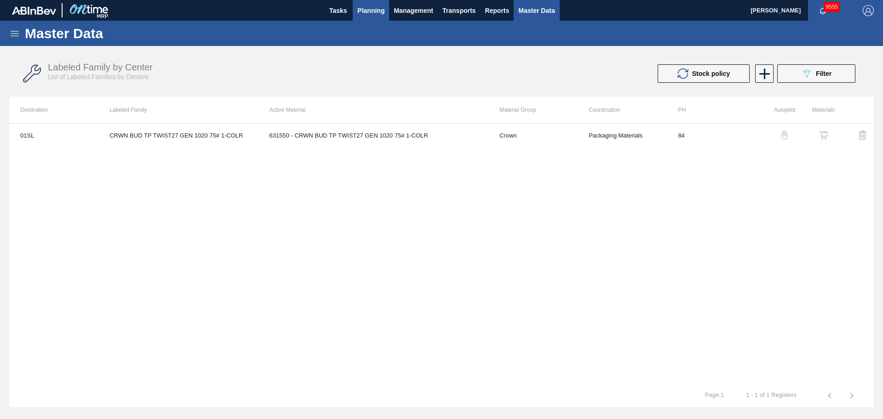
click at [365, 14] on span "Planning" at bounding box center [370, 10] width 27 height 11
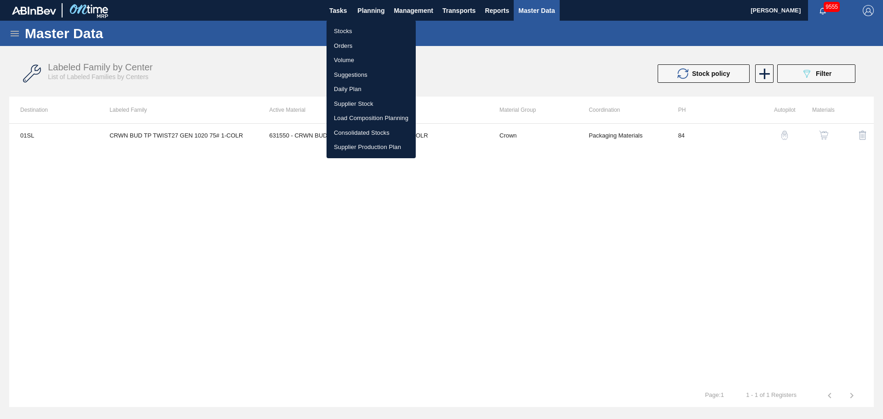
click at [353, 22] on ul "Stocks Orders Volume Suggestions Daily Plan Supplier Stock Load Composition Pla…" at bounding box center [370, 89] width 89 height 138
click at [344, 32] on li "Stocks" at bounding box center [370, 31] width 89 height 15
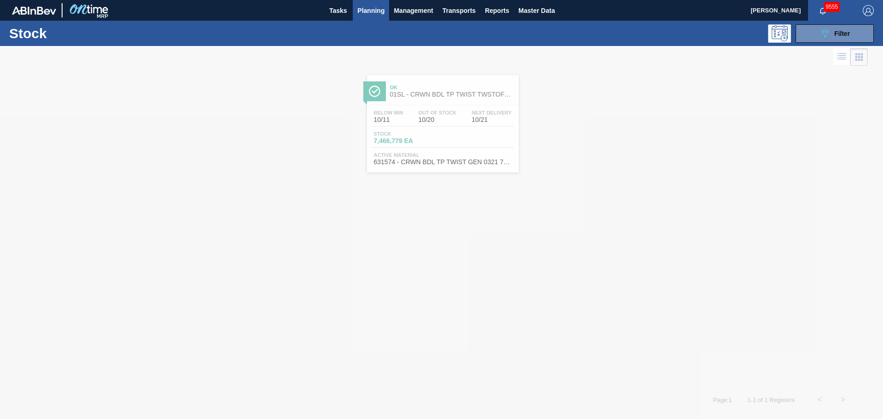
click at [445, 118] on div at bounding box center [441, 232] width 883 height 373
click at [425, 90] on div at bounding box center [441, 232] width 883 height 373
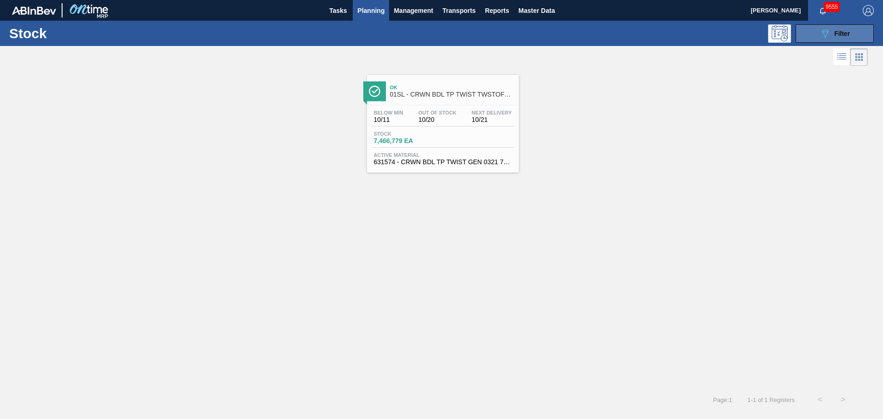
click at [818, 30] on button "089F7B8B-B2A5-4AFE-B5C0-19BA573D28AC Filter" at bounding box center [834, 33] width 78 height 18
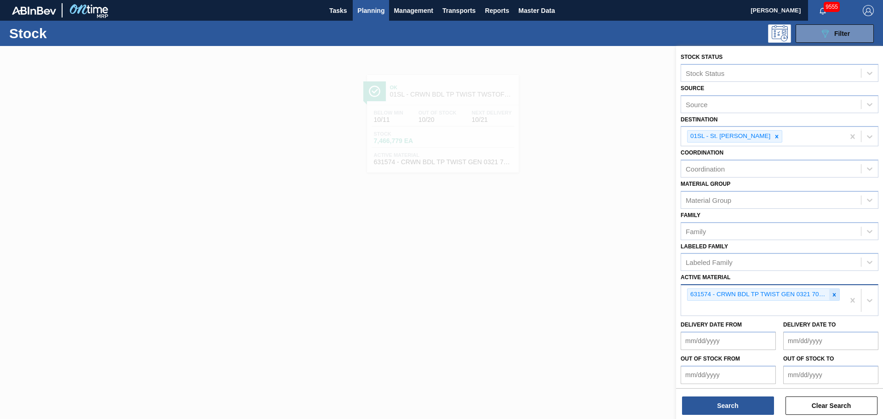
click at [833, 295] on icon at bounding box center [834, 294] width 6 height 6
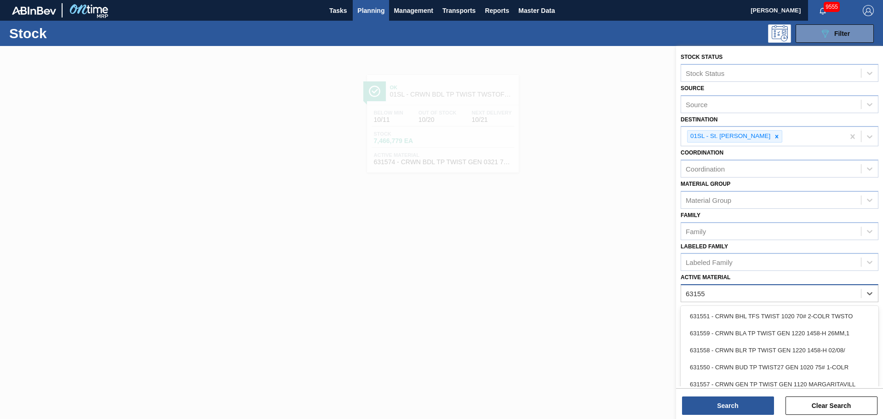
type Material "631550"
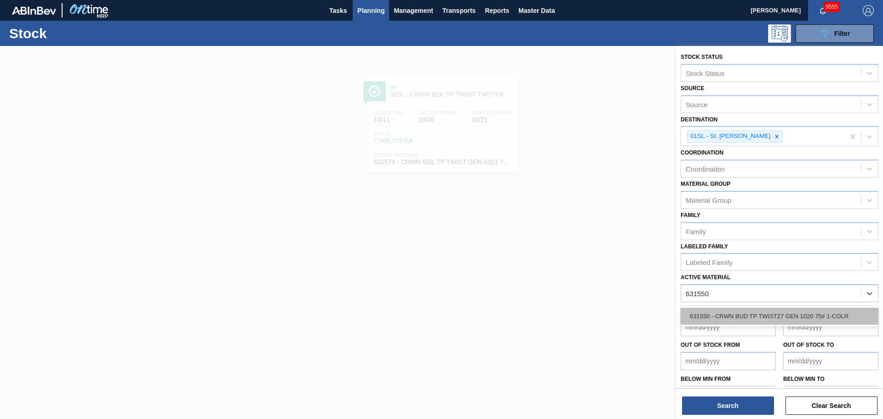
drag, startPoint x: 828, startPoint y: 313, endPoint x: 713, endPoint y: 394, distance: 140.8
click at [828, 313] on div "631550 - CRWN BUD TP TWIST27 GEN 1020 75# 1-COLR" at bounding box center [779, 316] width 198 height 17
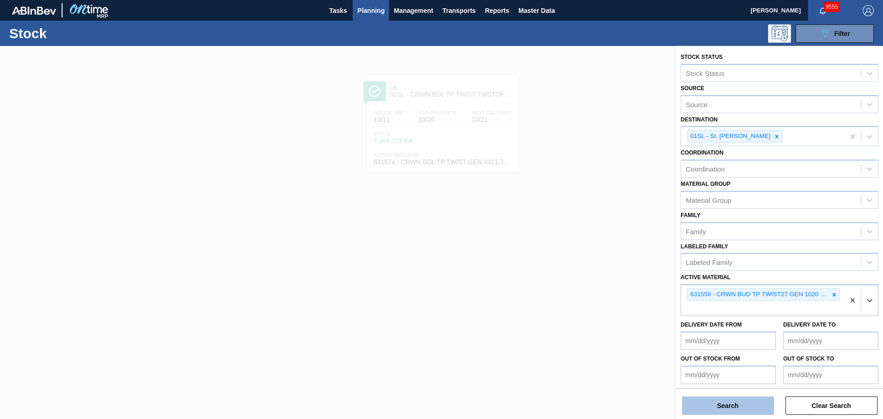
click at [704, 402] on button "Search" at bounding box center [728, 405] width 92 height 18
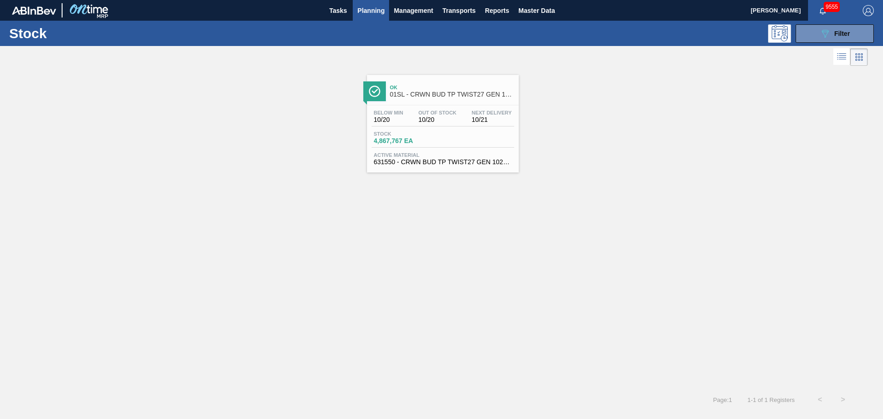
drag, startPoint x: 471, startPoint y: 89, endPoint x: 462, endPoint y: 97, distance: 12.4
click at [472, 89] on span "Ok" at bounding box center [452, 88] width 124 height 6
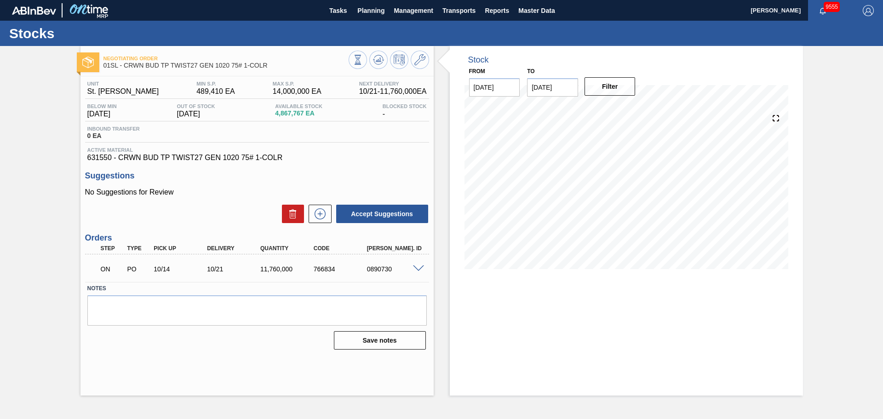
drag, startPoint x: 768, startPoint y: 303, endPoint x: 711, endPoint y: 366, distance: 85.0
click at [768, 303] on div "Stock From 09/26/2025 to 11/28/2025 Filter 11/28 Stock Projection 7,639,986 SAP…" at bounding box center [626, 220] width 353 height 349
